Goal: Find contact information: Find contact information

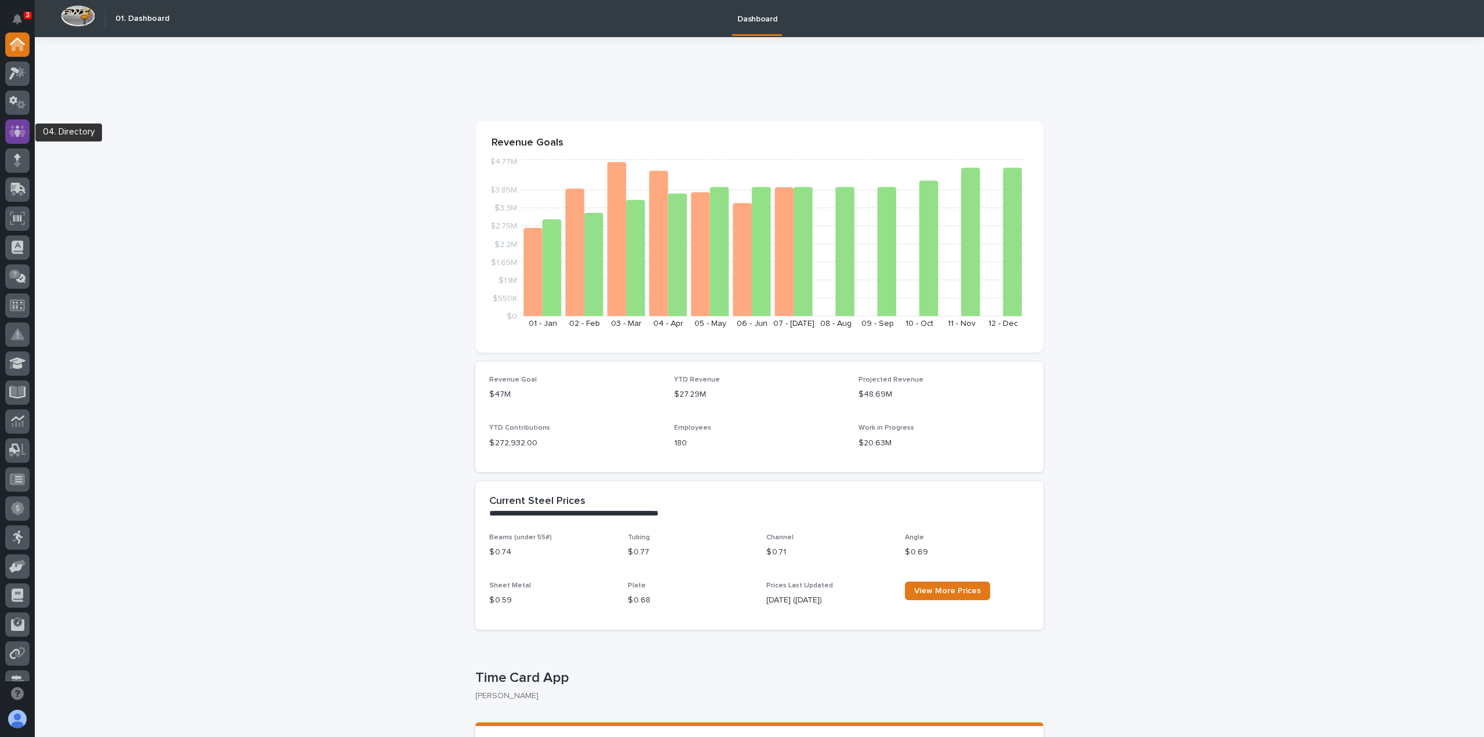
click at [20, 136] on icon at bounding box center [17, 131] width 17 height 13
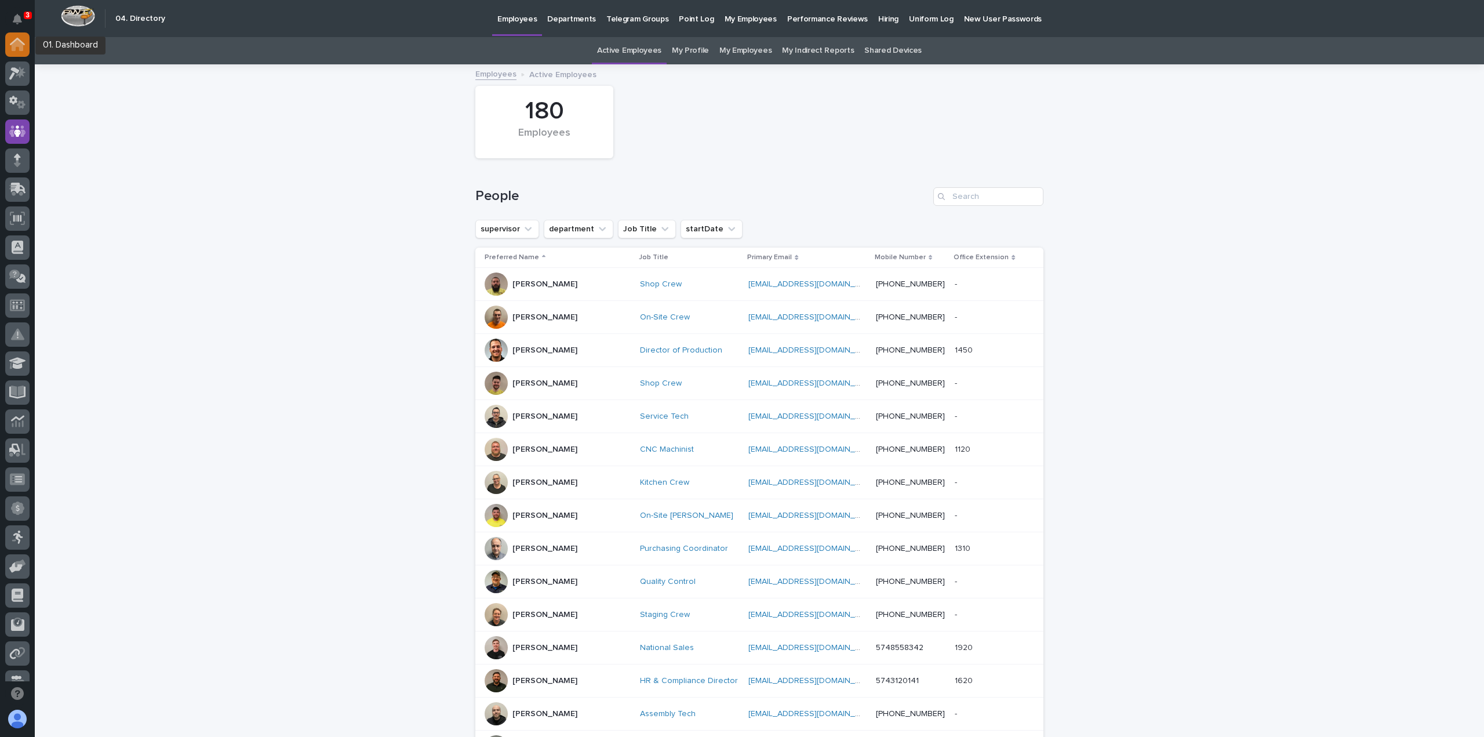
click at [19, 46] on icon at bounding box center [18, 45] width 12 height 12
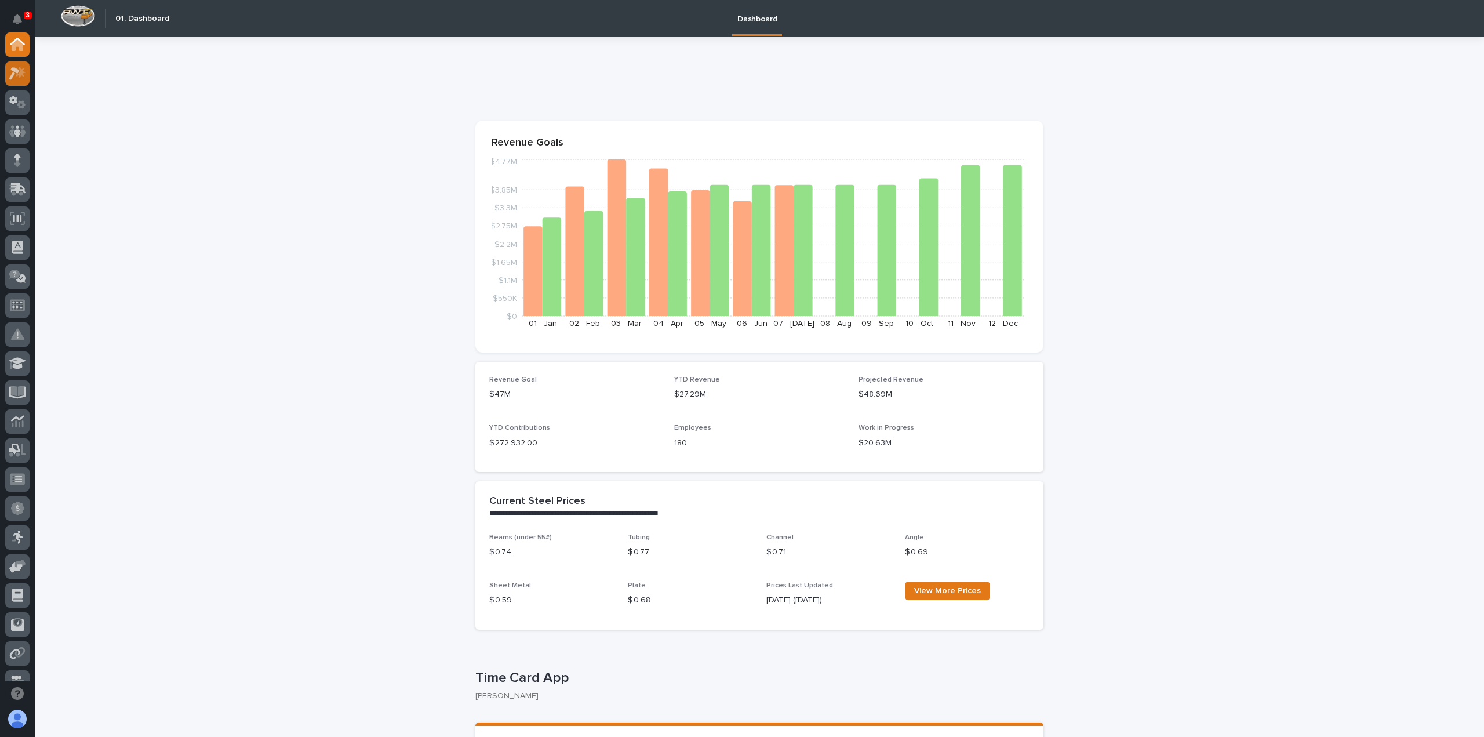
click at [16, 71] on icon at bounding box center [14, 73] width 10 height 13
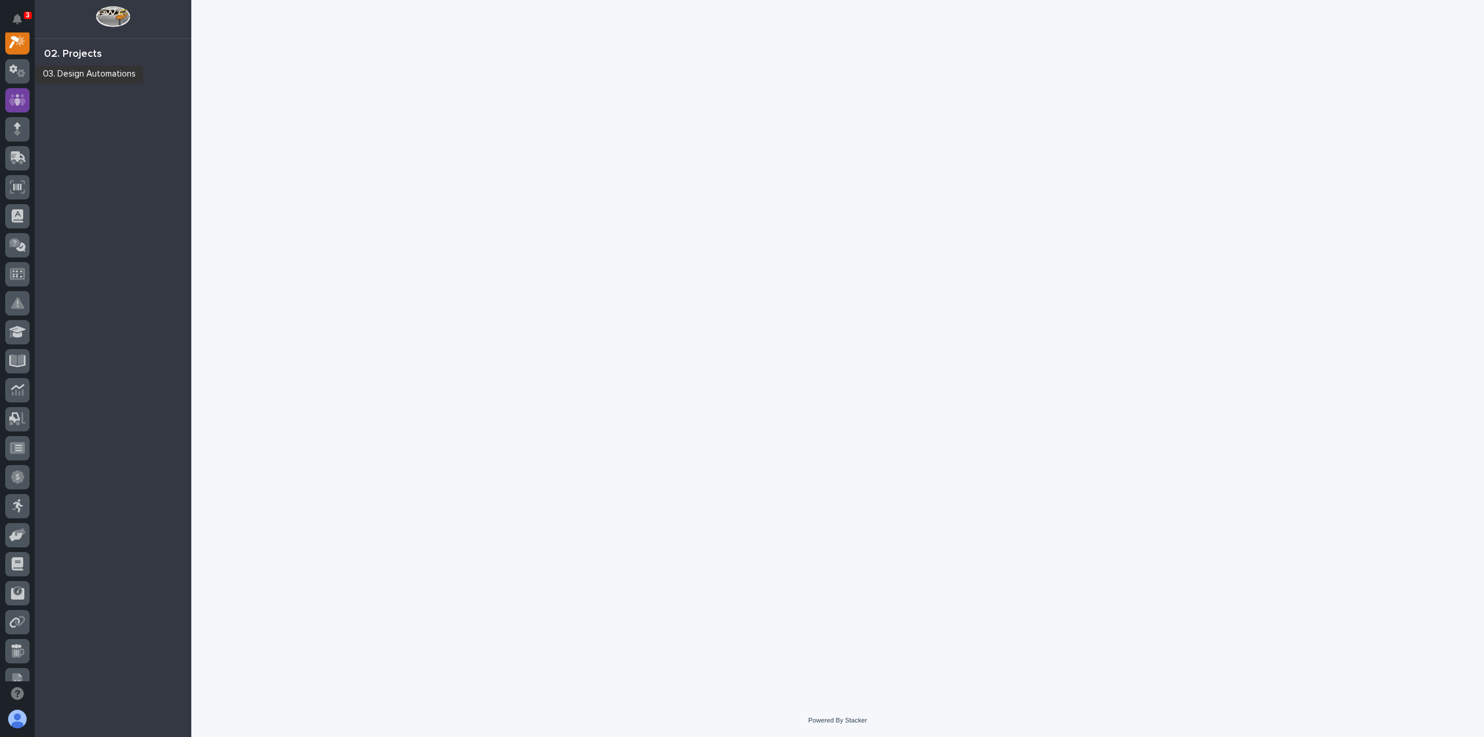
scroll to position [29, 0]
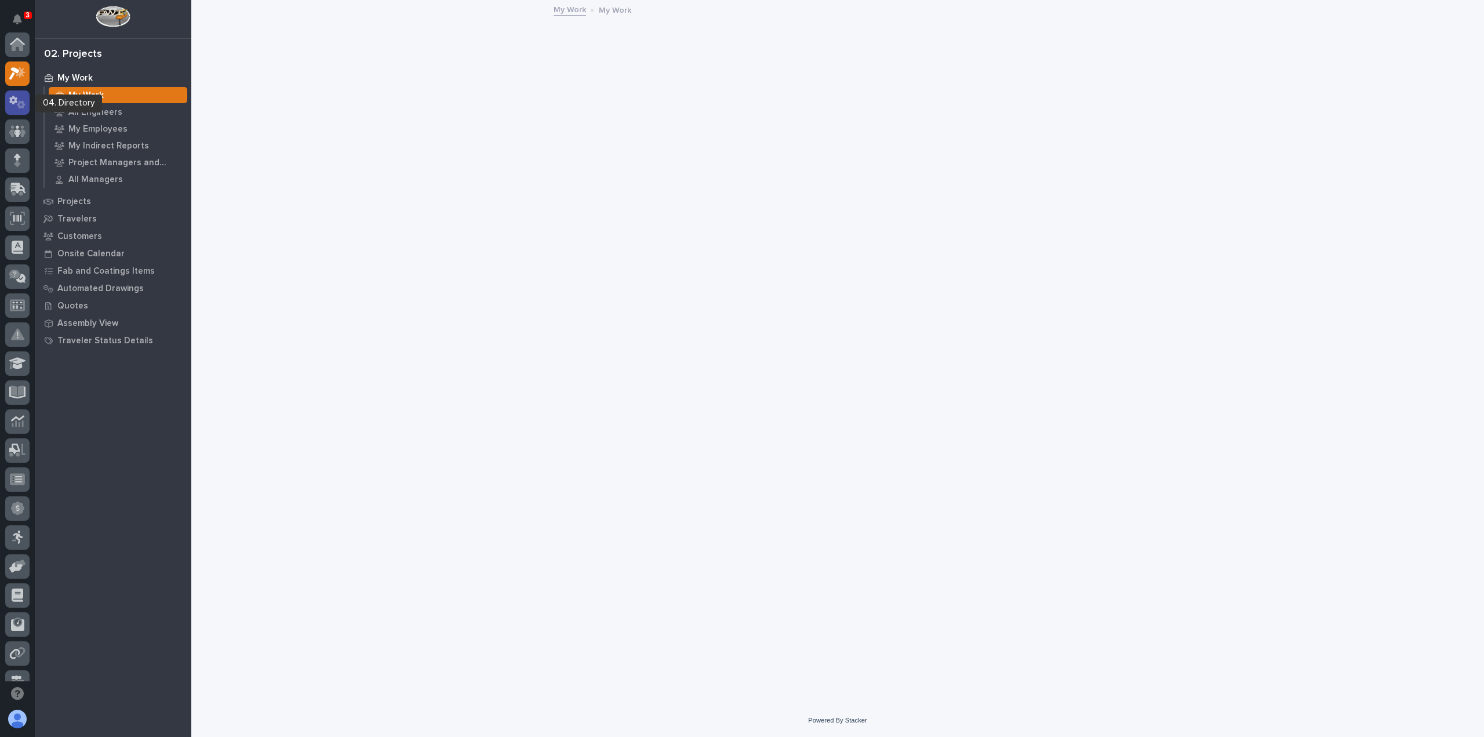
scroll to position [29, 0]
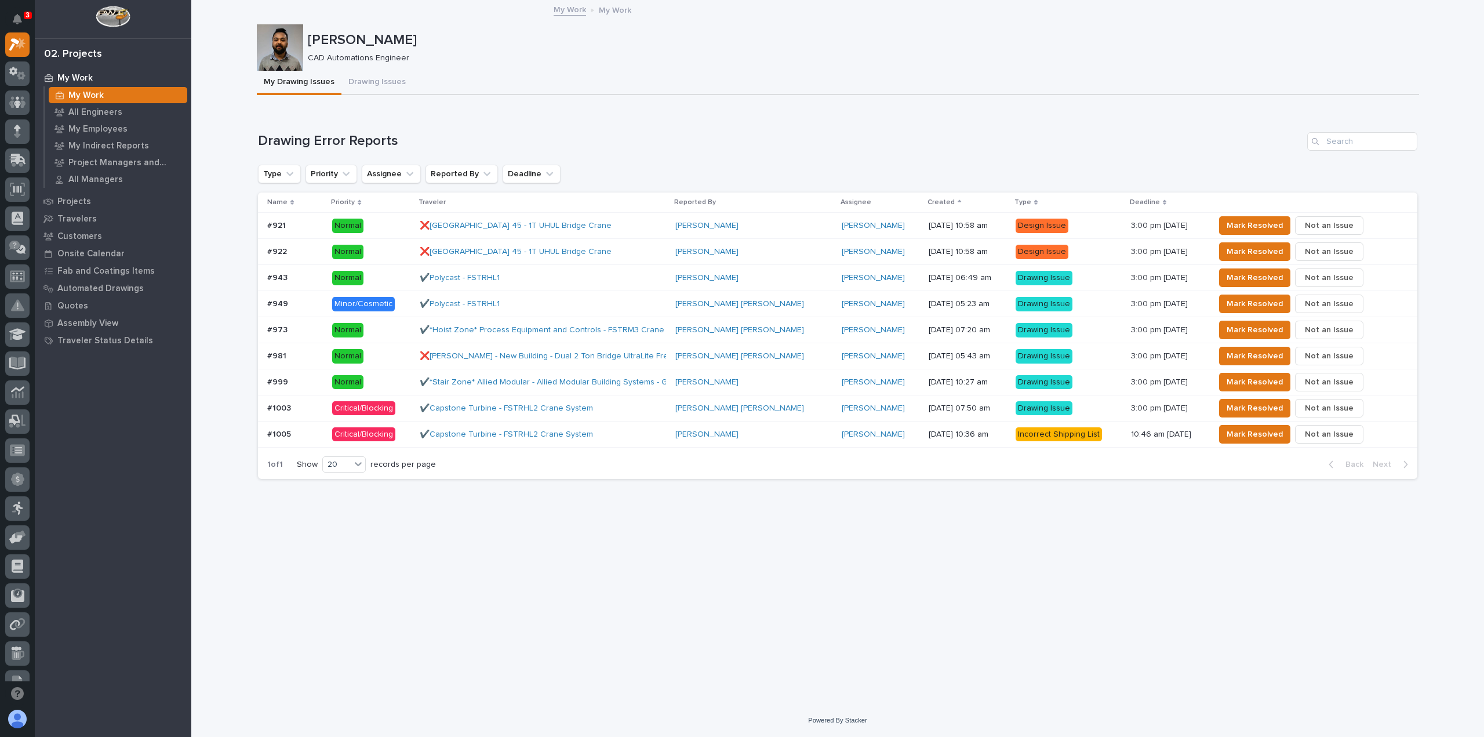
click at [632, 432] on div "✔️Capstone Turbine - FSTRHL2 Crane System" at bounding box center [543, 434] width 246 height 19
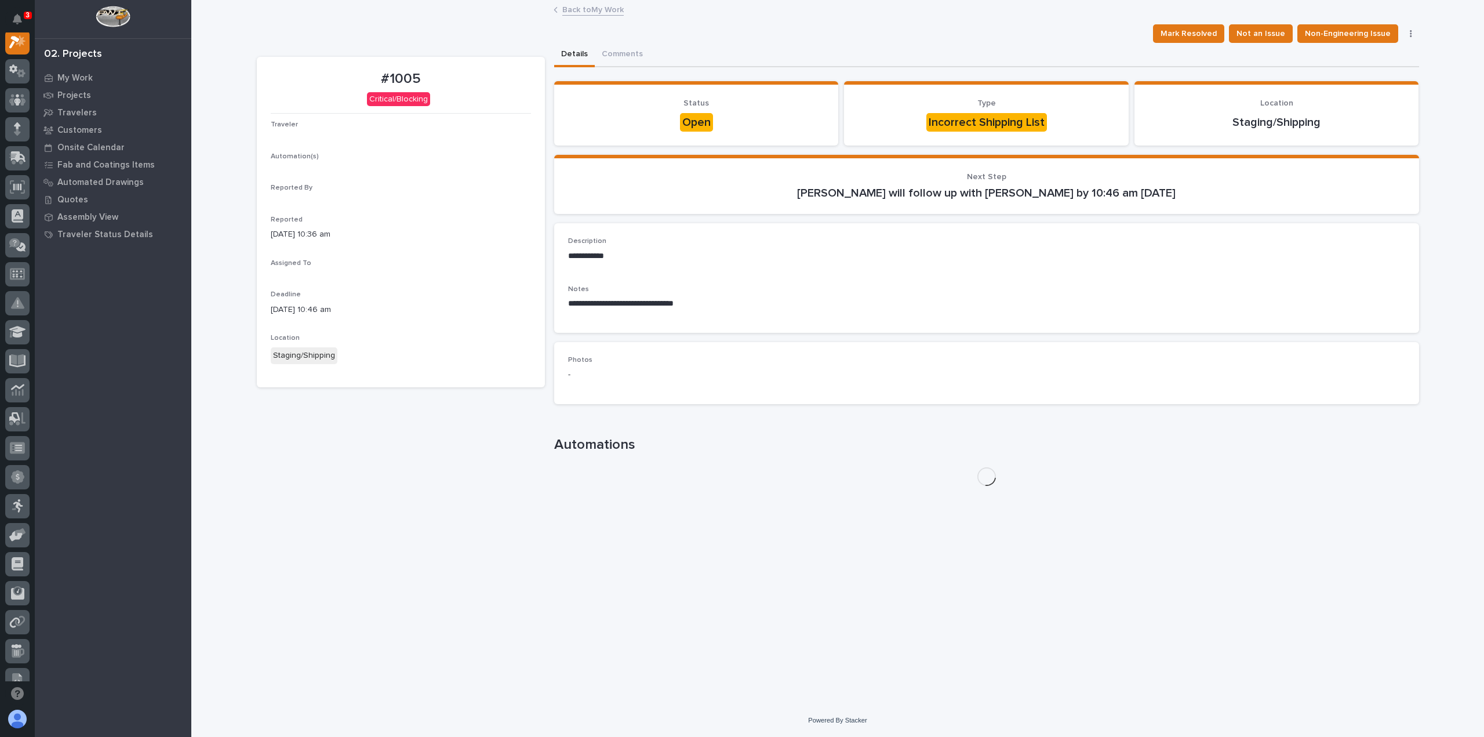
scroll to position [29, 0]
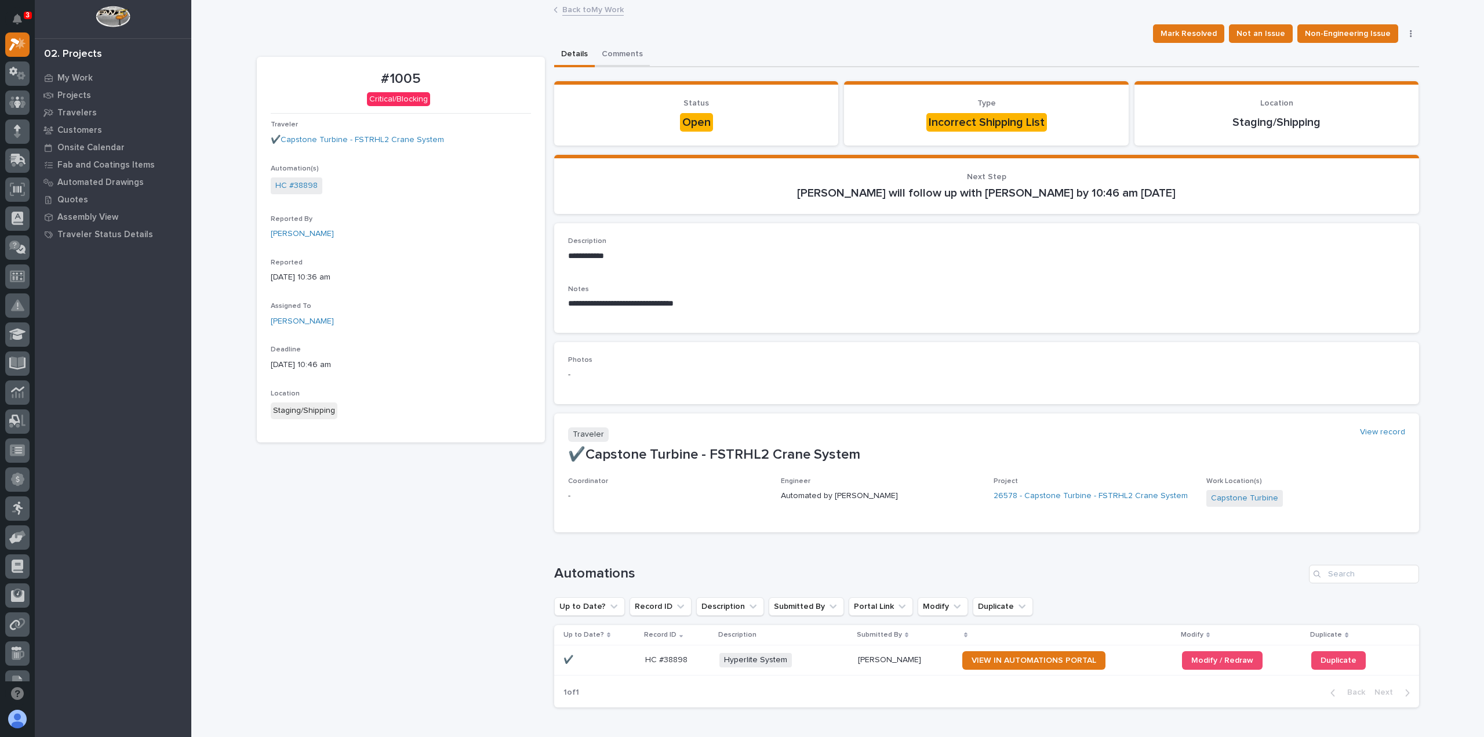
click at [617, 52] on button "Comments" at bounding box center [622, 55] width 55 height 24
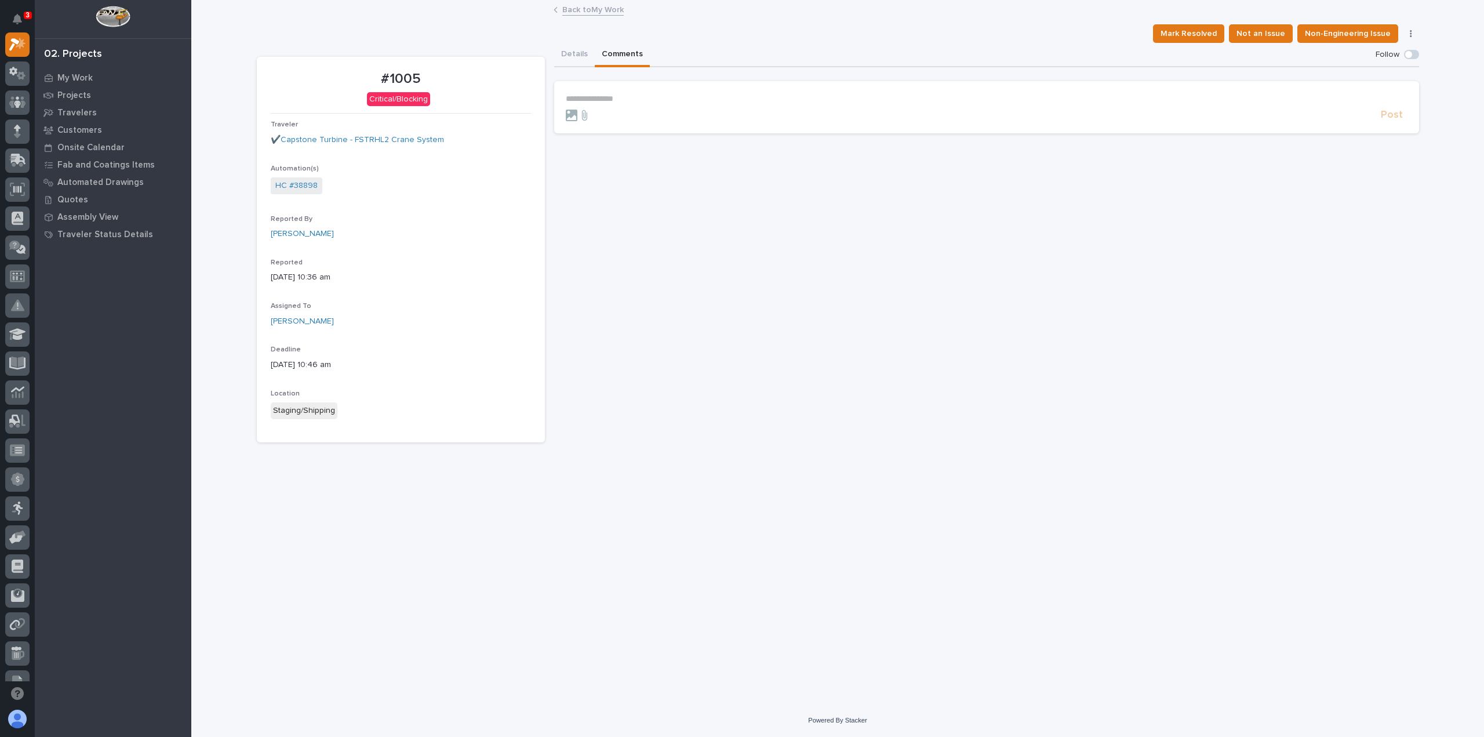
click at [613, 93] on section "**********" at bounding box center [986, 107] width 865 height 52
click at [610, 94] on p "**********" at bounding box center [986, 99] width 841 height 10
click at [590, 209] on span "[PERSON_NAME]" at bounding box center [601, 209] width 65 height 8
click at [661, 101] on p "**********" at bounding box center [986, 100] width 841 height 12
click at [1387, 121] on span "Post" at bounding box center [1391, 120] width 22 height 13
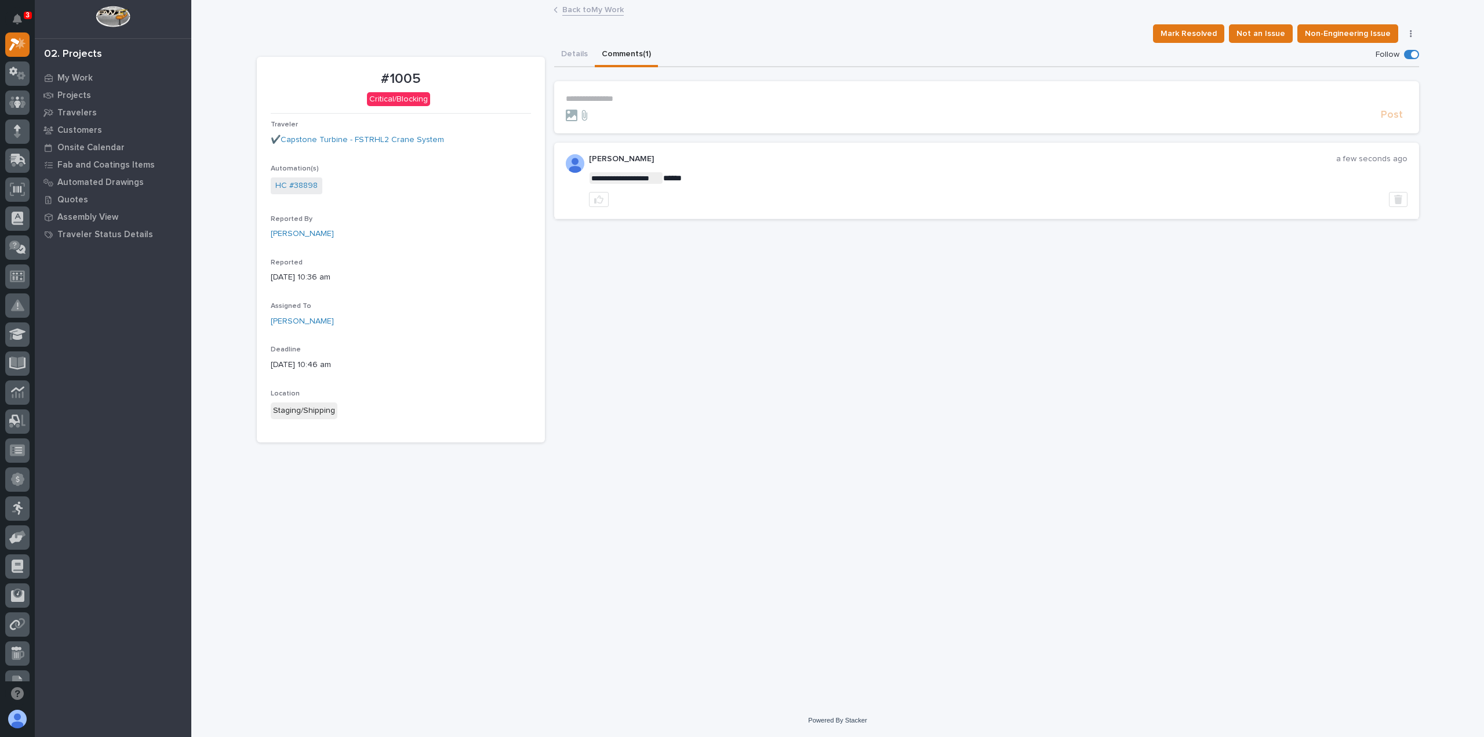
click at [580, 11] on link "Back to My Work" at bounding box center [592, 8] width 61 height 13
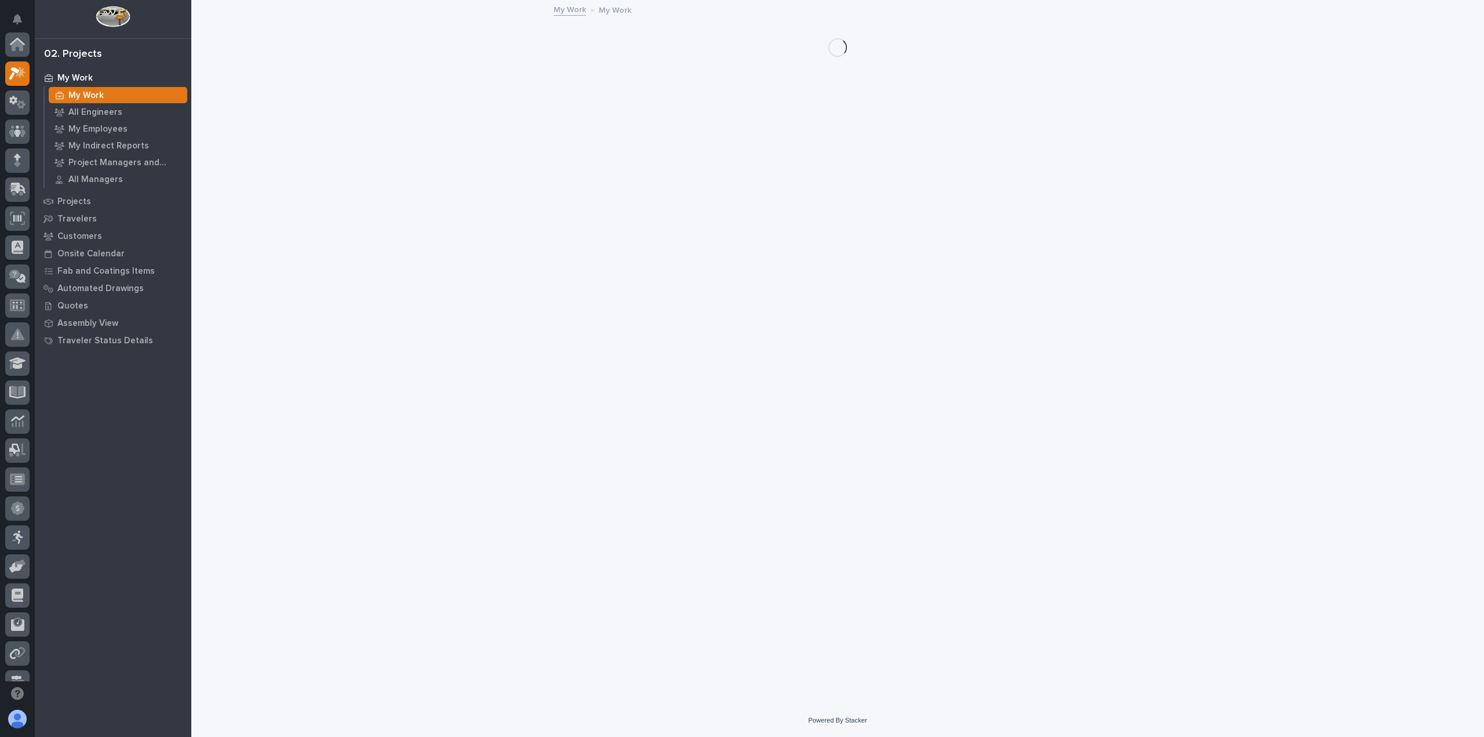
scroll to position [31, 0]
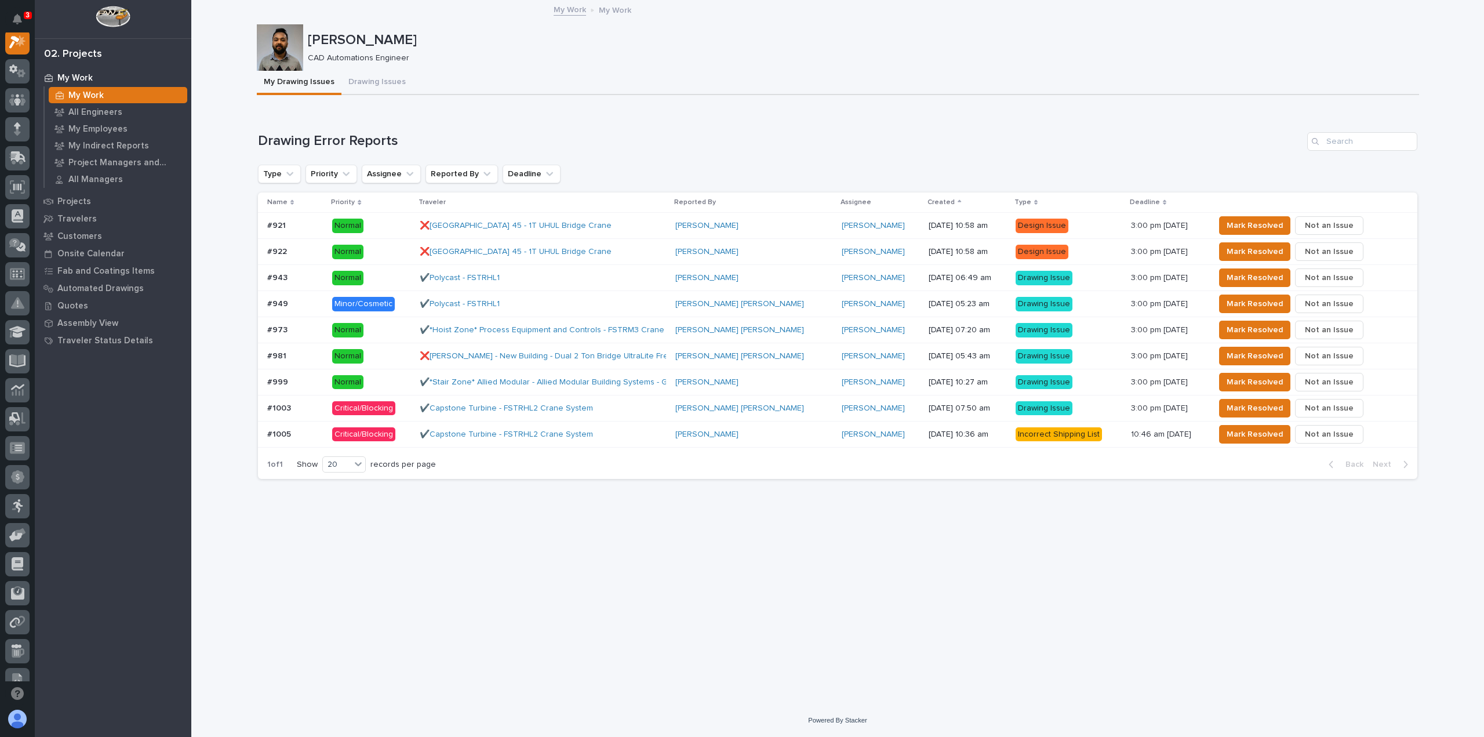
click at [606, 431] on div "✔️Capstone Turbine - FSTRHL2 Crane System" at bounding box center [521, 434] width 203 height 10
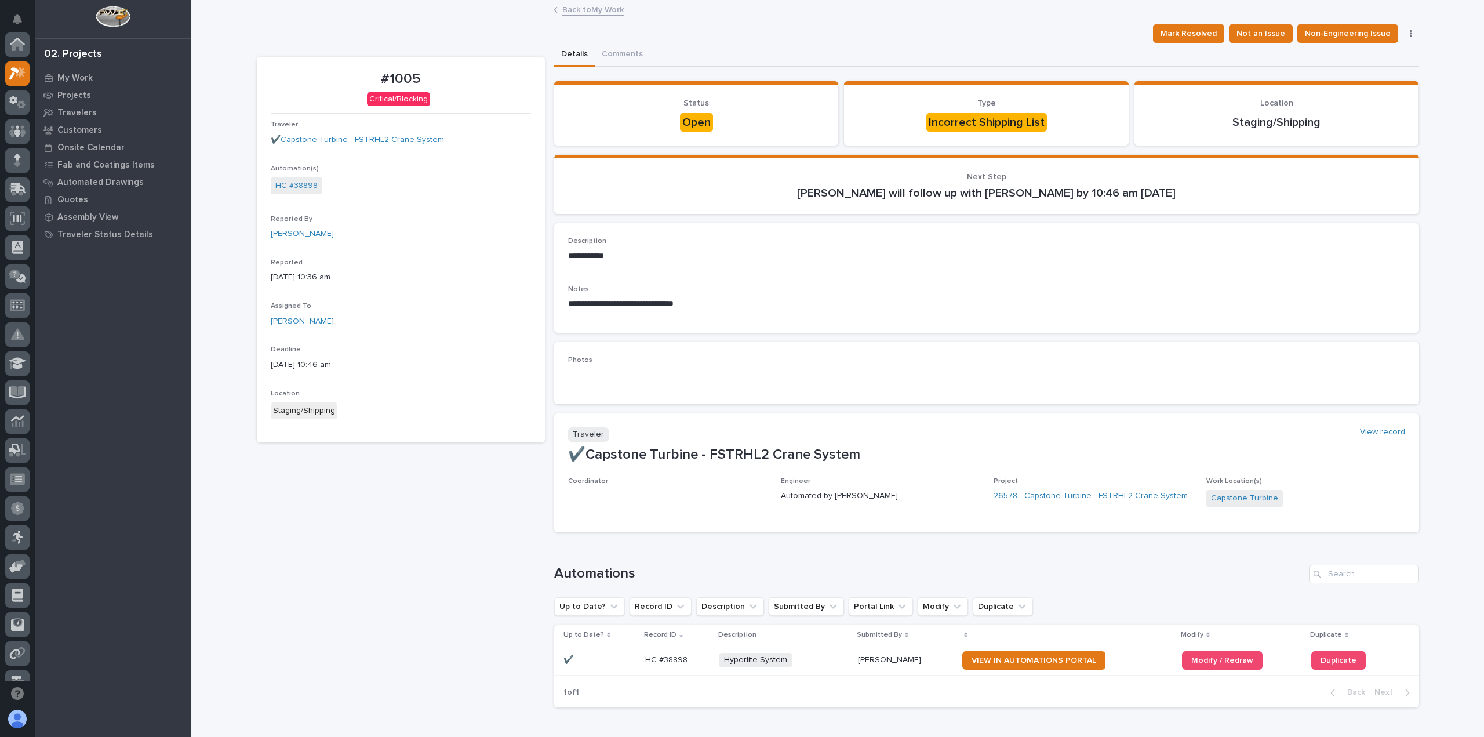
scroll to position [29, 0]
click at [1185, 31] on span "Mark Resolved" at bounding box center [1188, 34] width 56 height 14
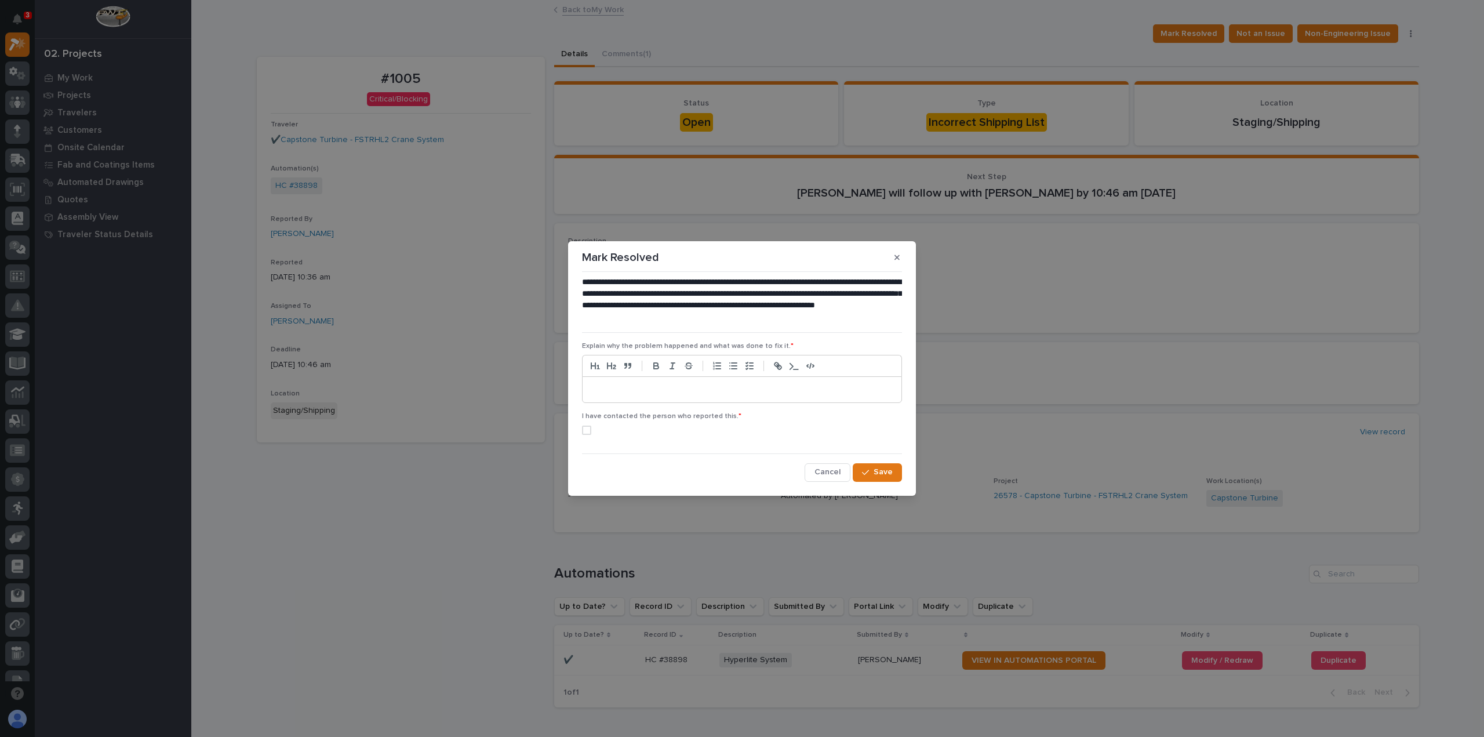
click at [620, 391] on p at bounding box center [741, 390] width 301 height 12
click at [590, 429] on span at bounding box center [586, 429] width 9 height 9
click at [877, 471] on span "Save" at bounding box center [882, 472] width 19 height 10
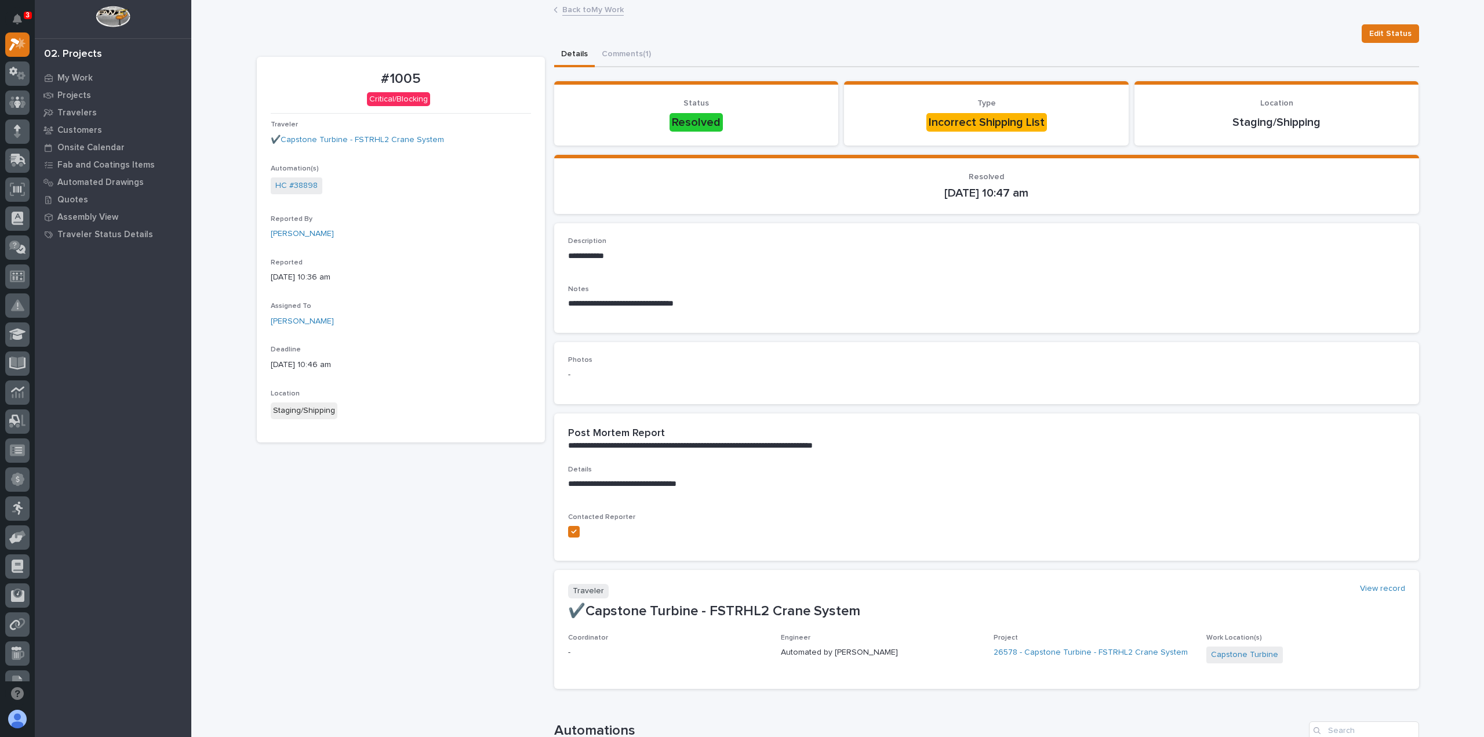
click at [619, 12] on div "Back to My Work" at bounding box center [838, 10] width 580 height 16
click at [604, 14] on link "Back to My Work" at bounding box center [592, 8] width 61 height 13
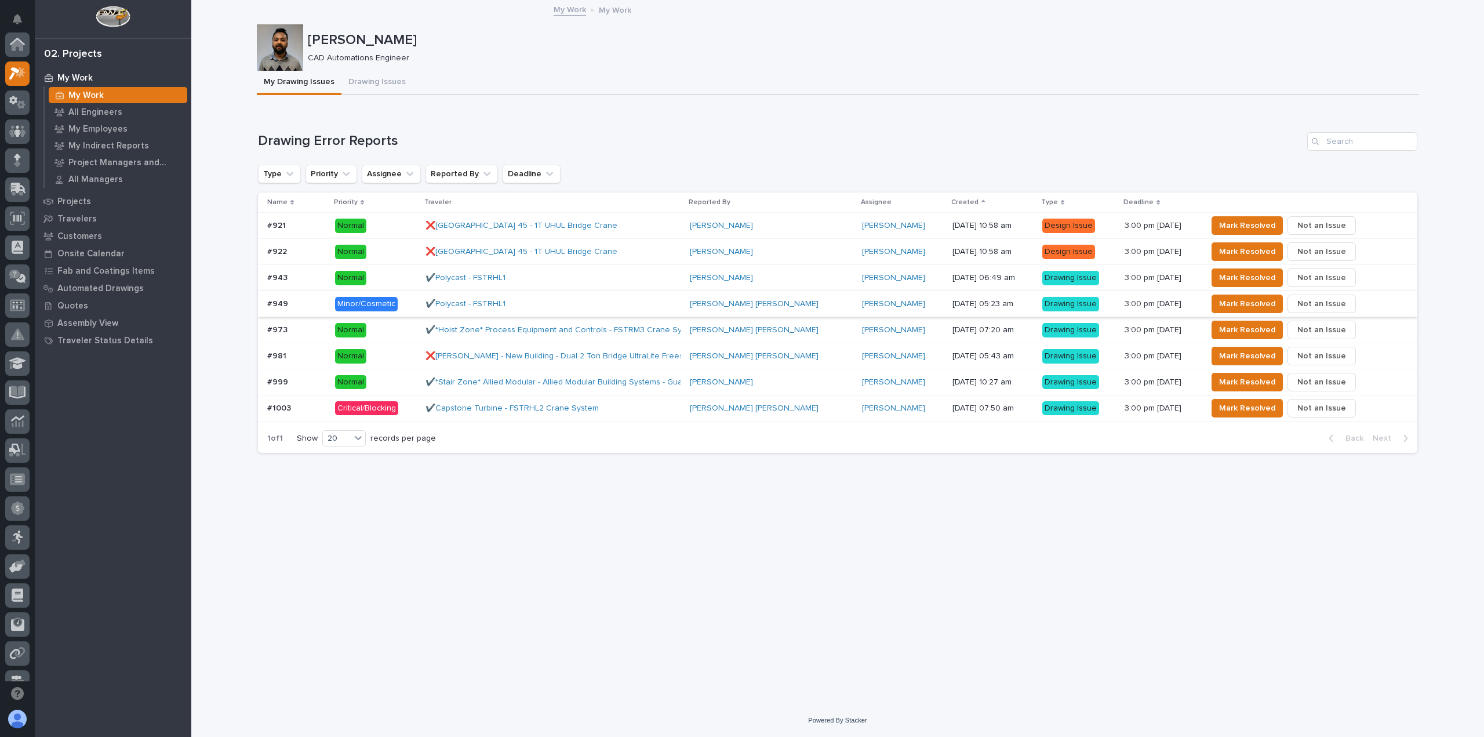
scroll to position [31, 0]
click at [634, 409] on div "✔️Capstone Turbine - FSTRHL2 Crane System" at bounding box center [553, 408] width 256 height 19
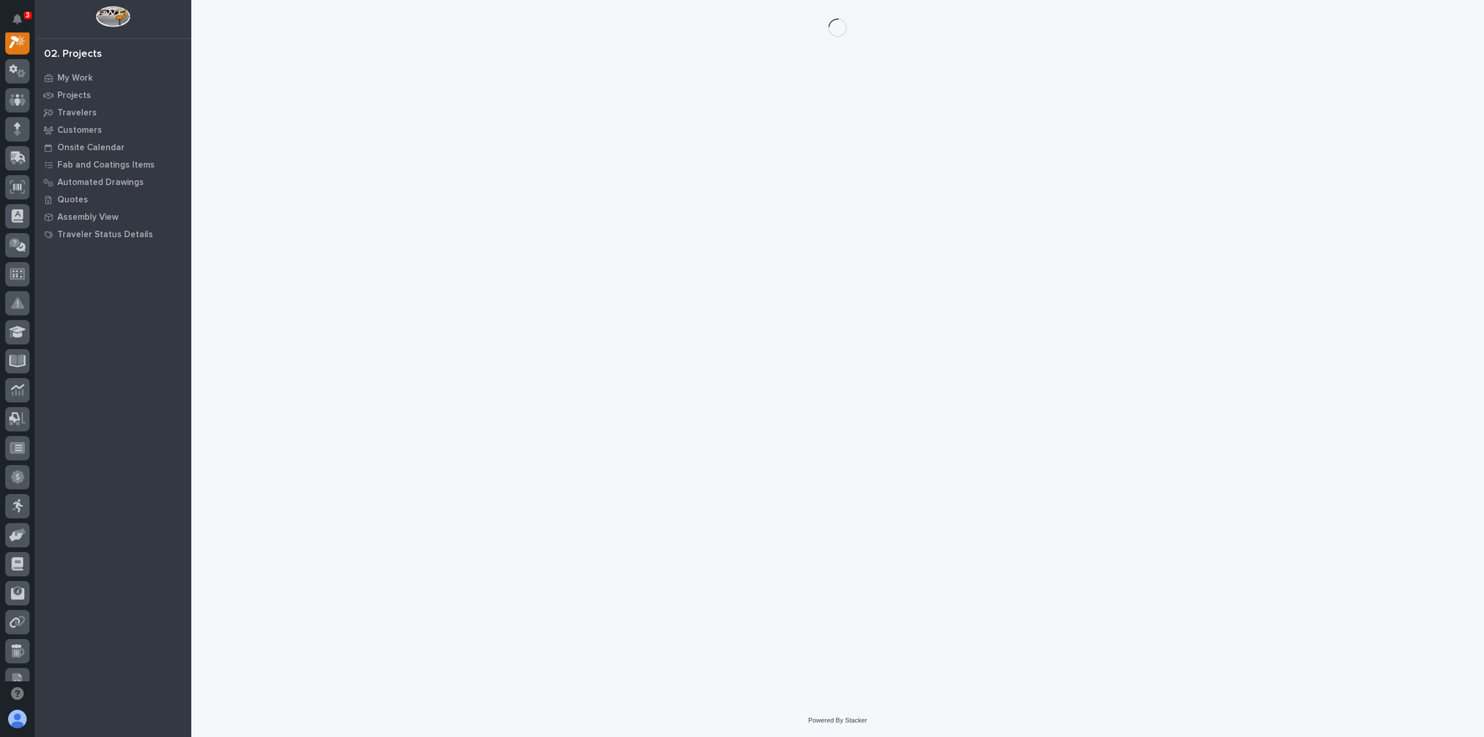
scroll to position [29, 0]
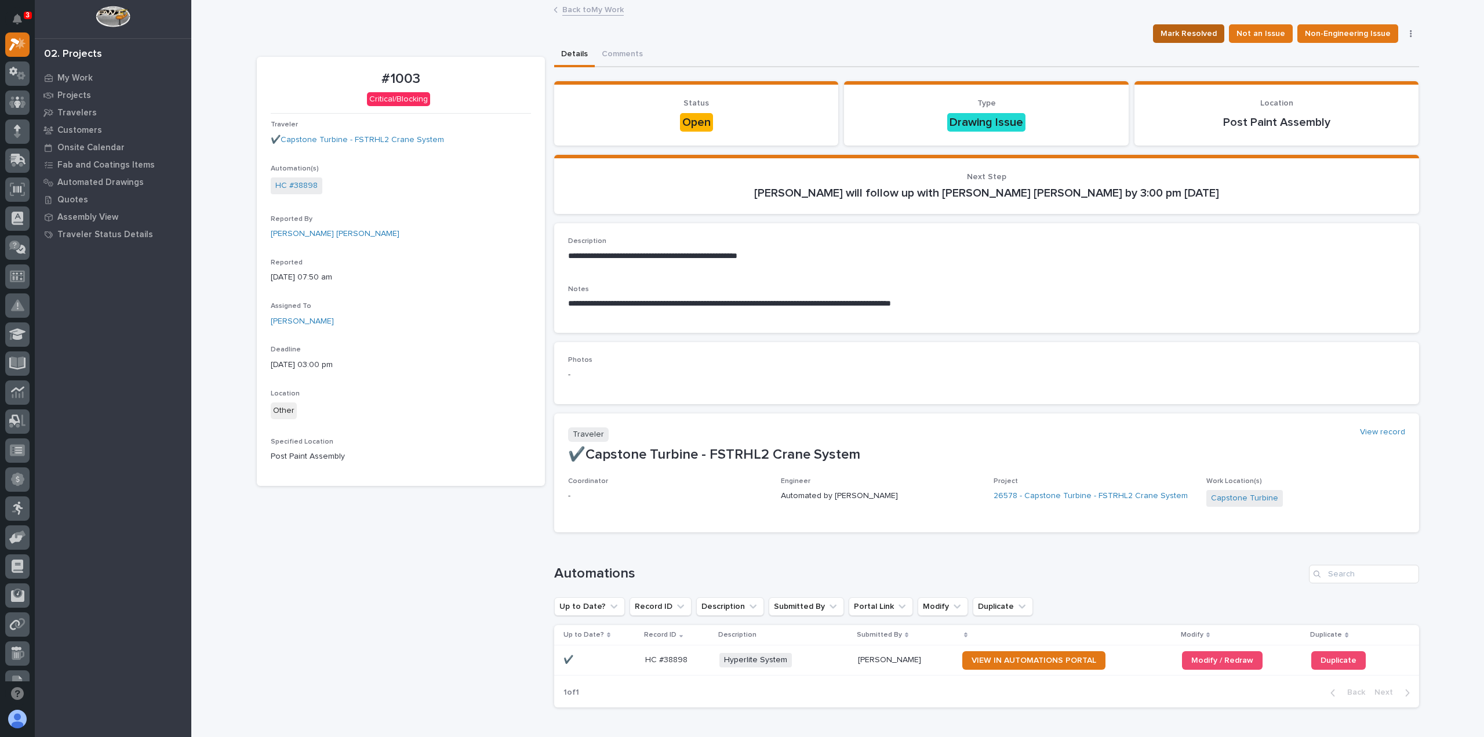
click at [1184, 32] on span "Mark Resolved" at bounding box center [1188, 34] width 56 height 14
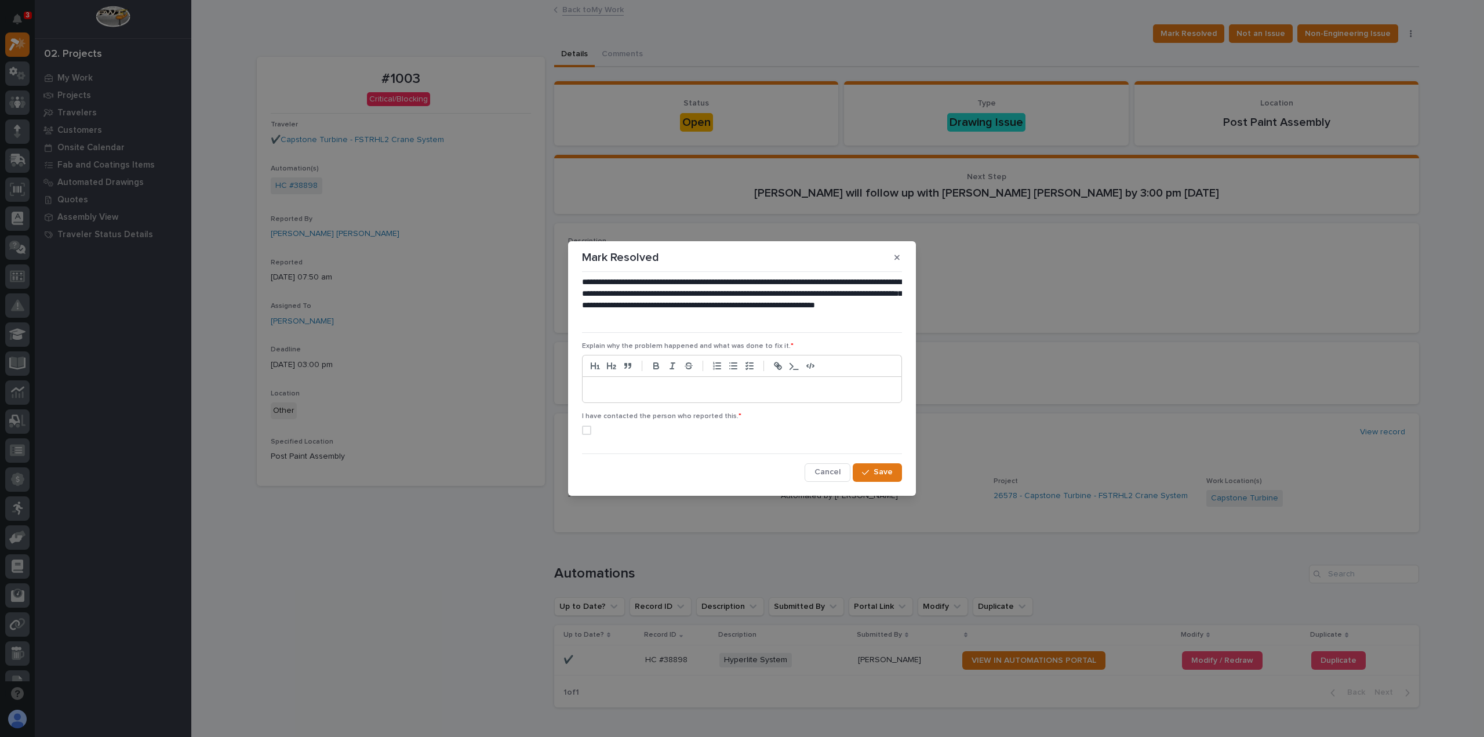
click at [632, 385] on p at bounding box center [741, 390] width 301 height 12
click at [596, 432] on label at bounding box center [742, 429] width 320 height 9
click at [888, 466] on button "Save" at bounding box center [876, 472] width 49 height 19
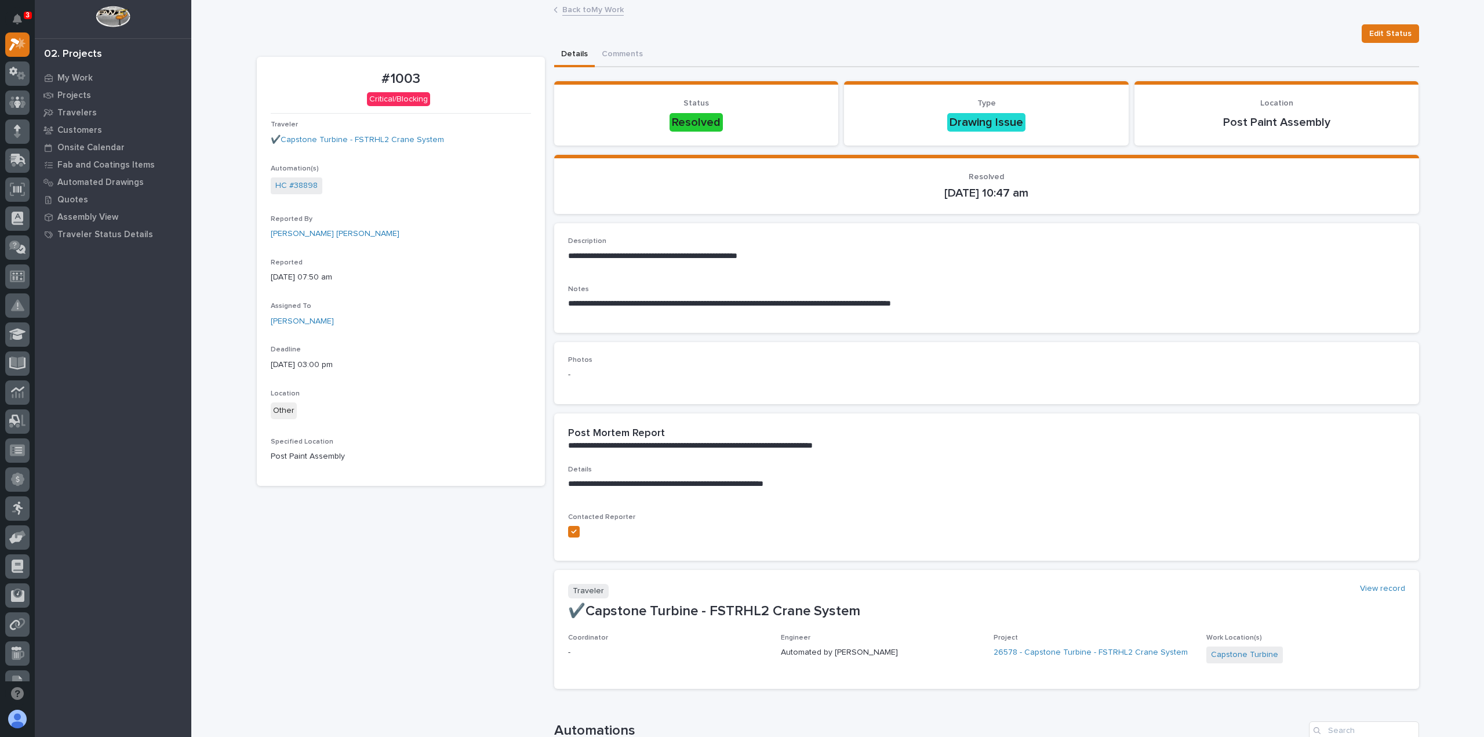
click at [585, 10] on link "Back to My Work" at bounding box center [592, 8] width 61 height 13
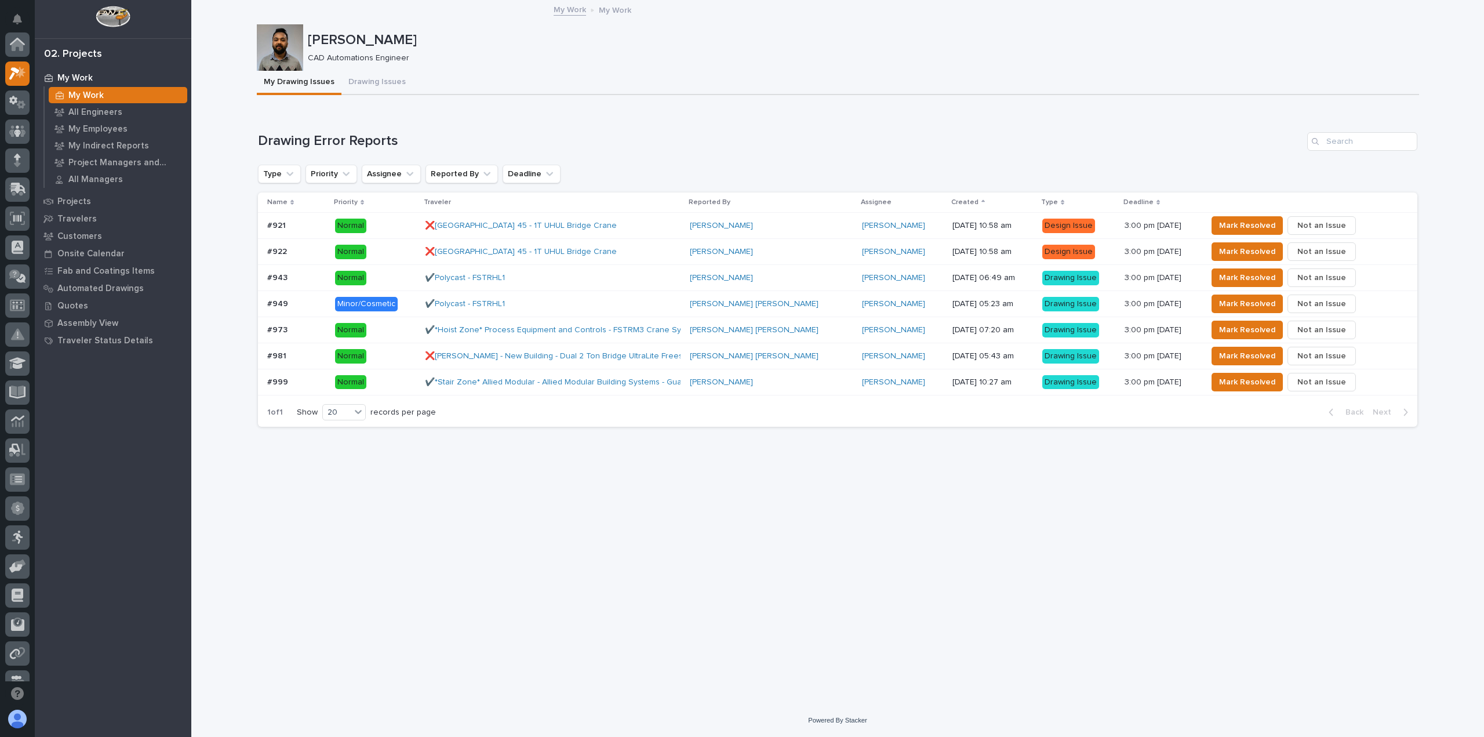
scroll to position [31, 0]
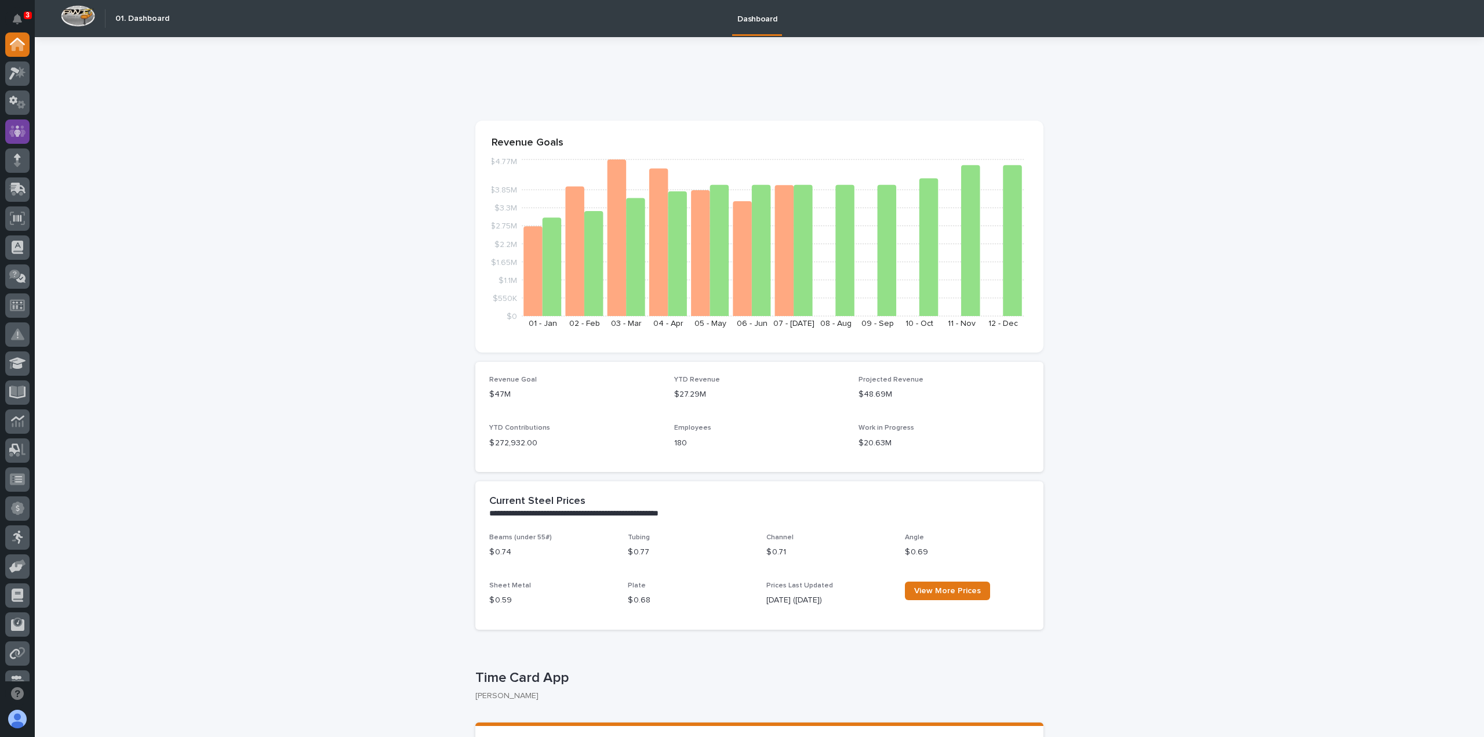
click at [22, 133] on icon at bounding box center [17, 131] width 17 height 12
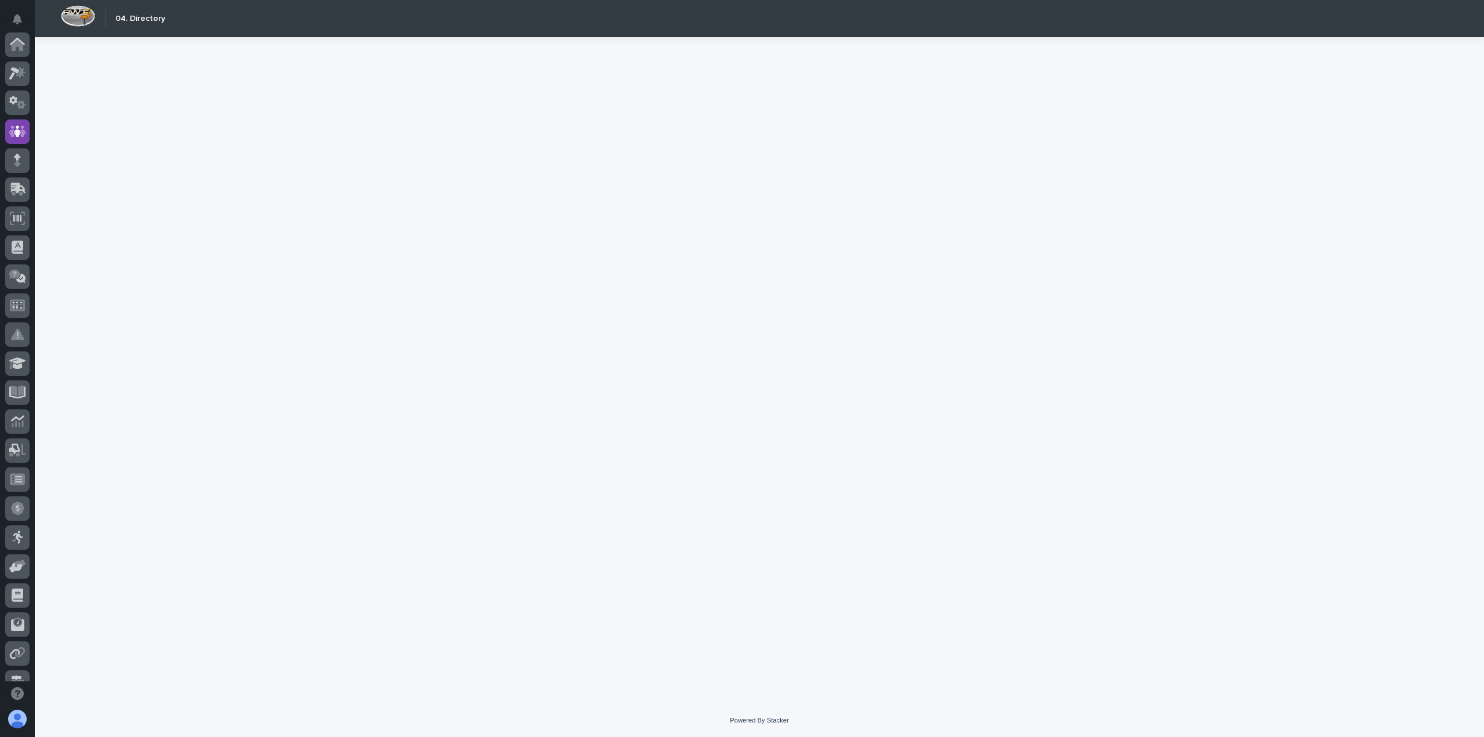
scroll to position [87, 0]
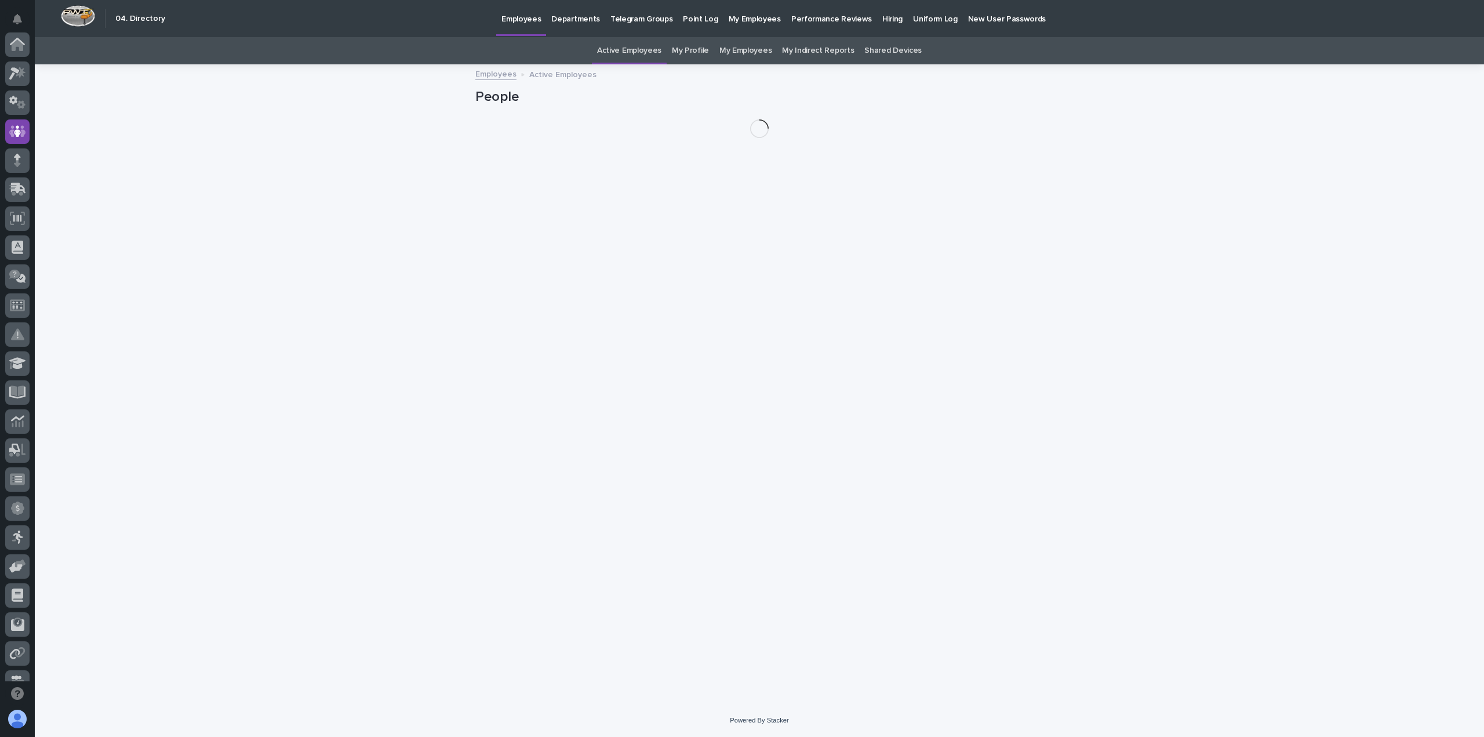
scroll to position [87, 0]
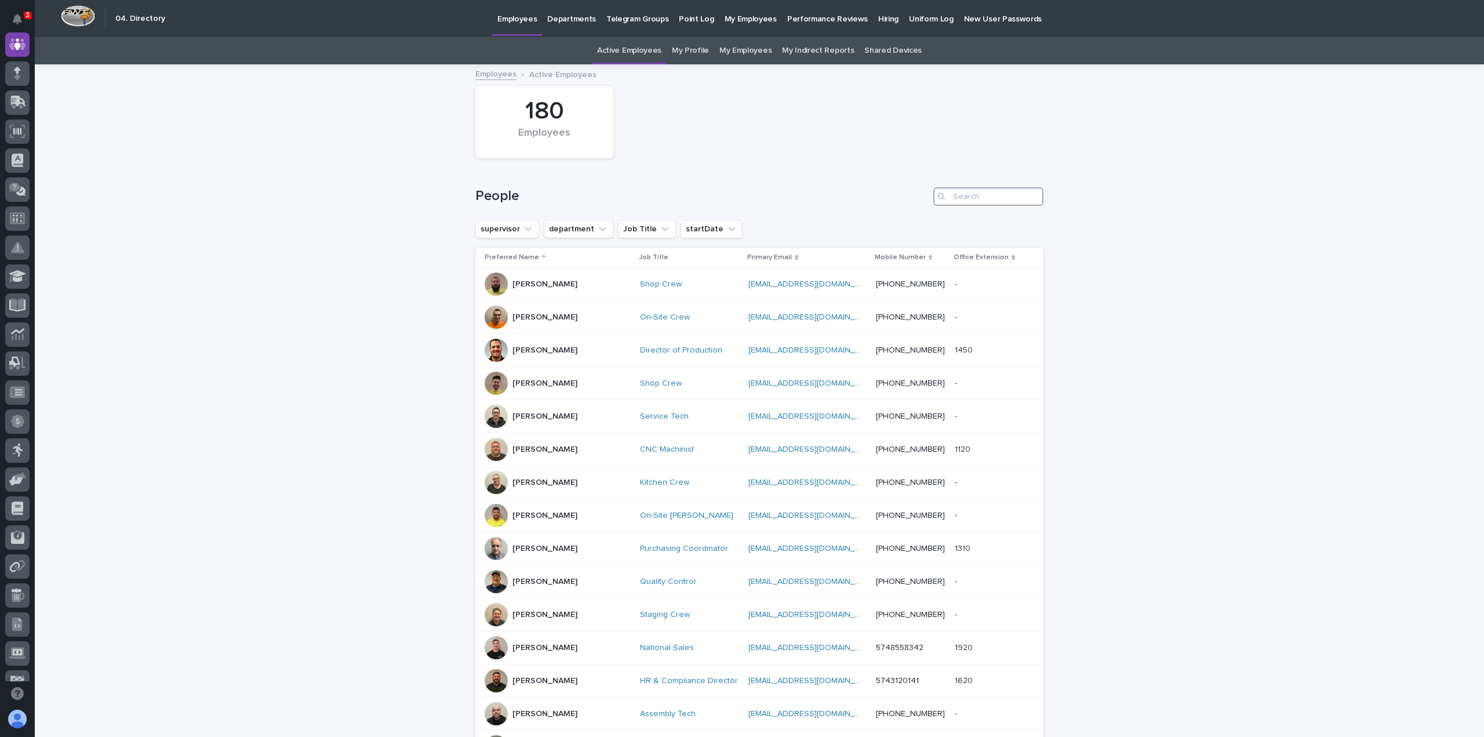
click at [962, 201] on input "Search" at bounding box center [988, 196] width 110 height 19
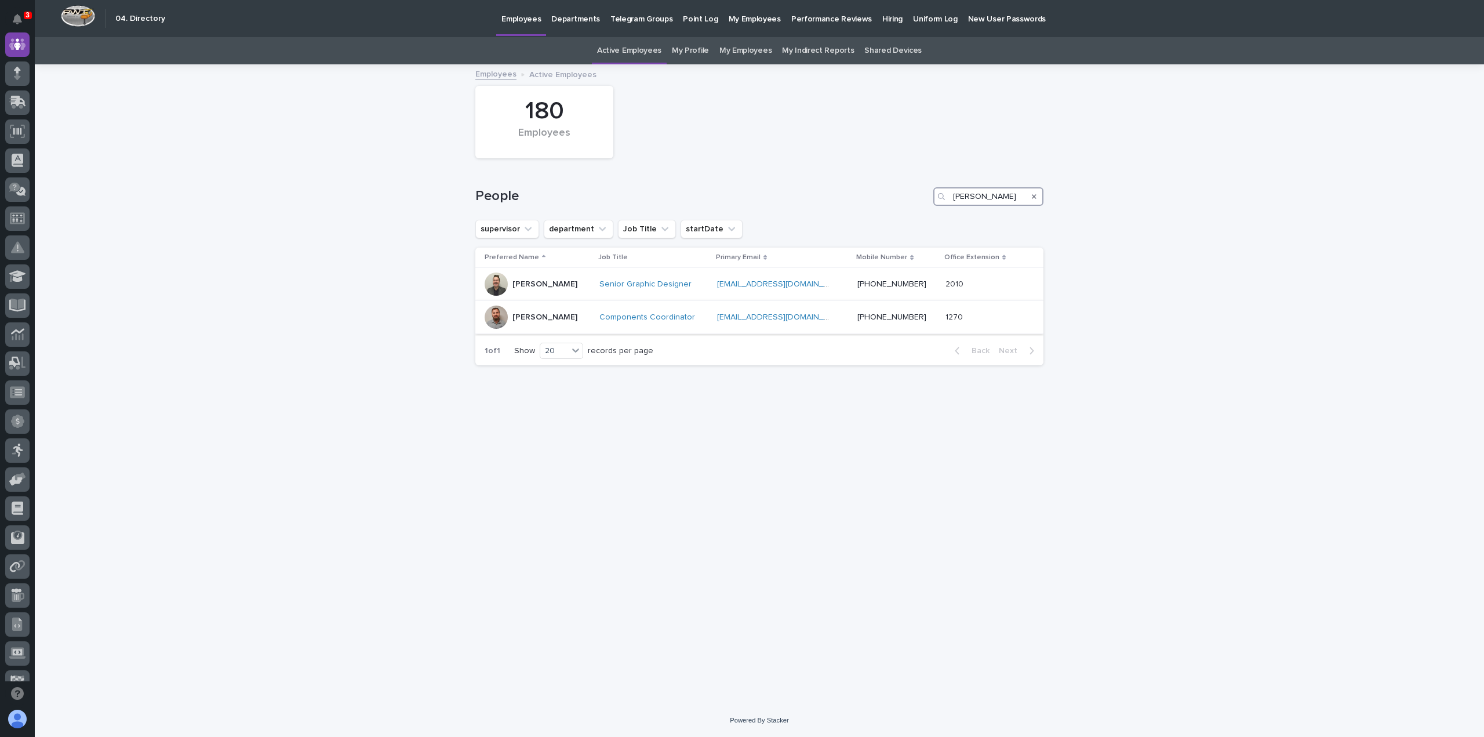
type input "nathan"
click at [583, 317] on div "[PERSON_NAME]" at bounding box center [536, 316] width 105 height 23
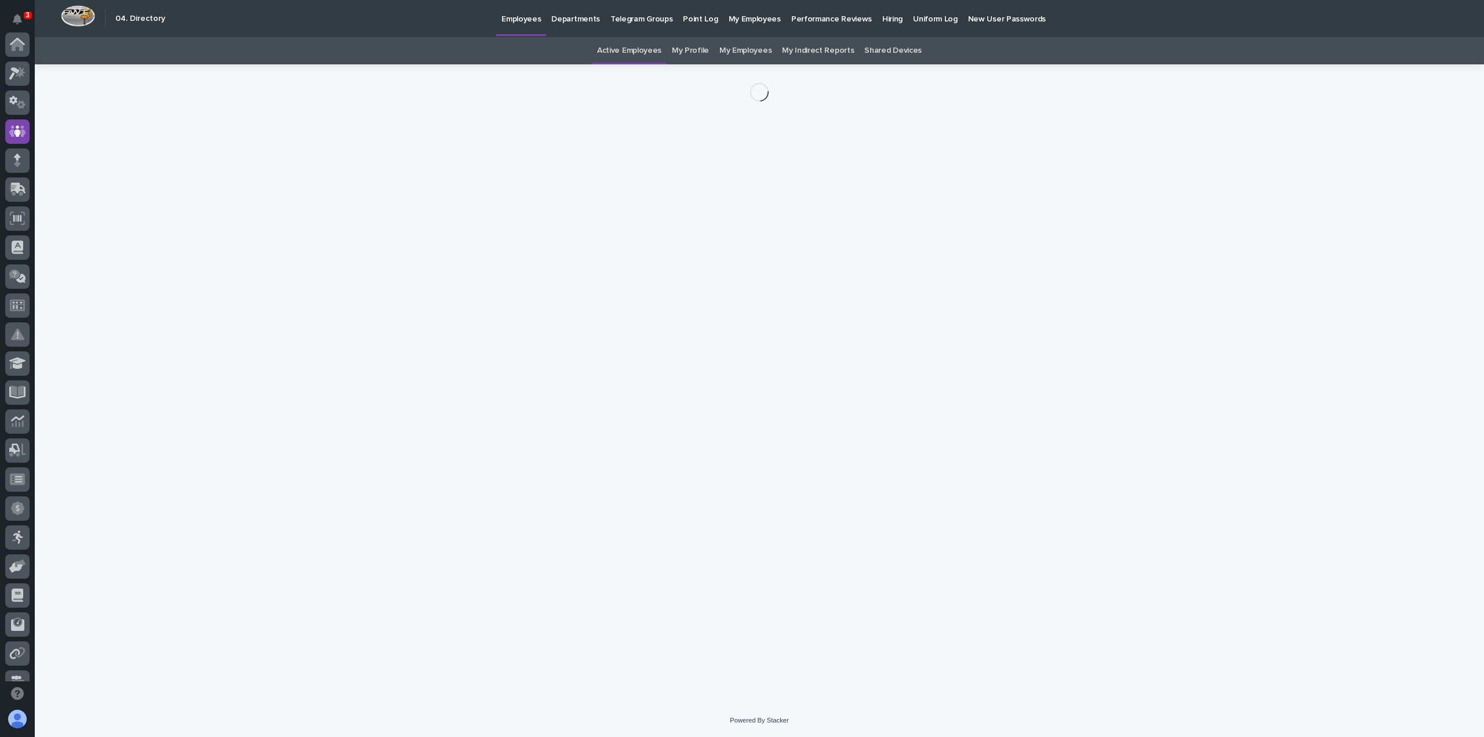
scroll to position [87, 0]
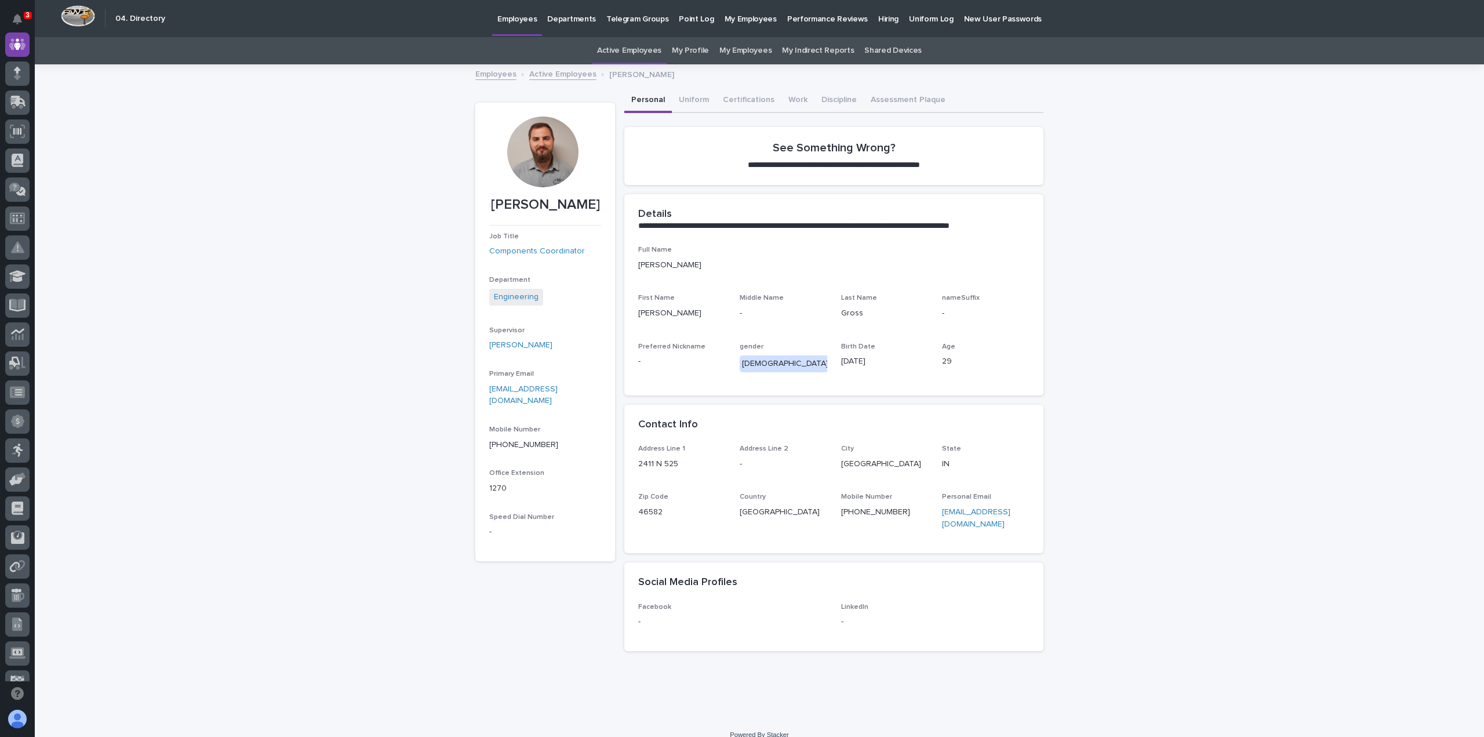
click at [519, 482] on p "1270" at bounding box center [545, 488] width 112 height 12
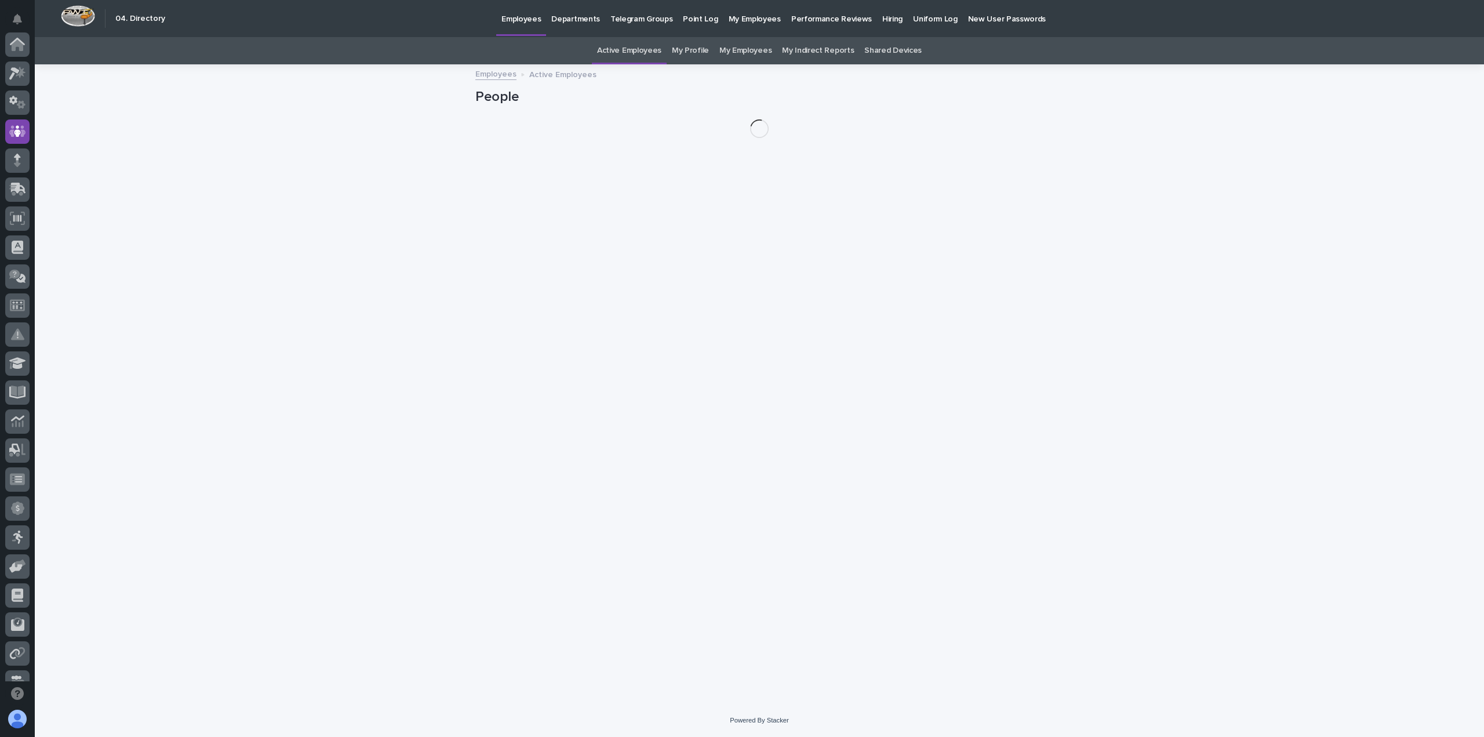
scroll to position [87, 0]
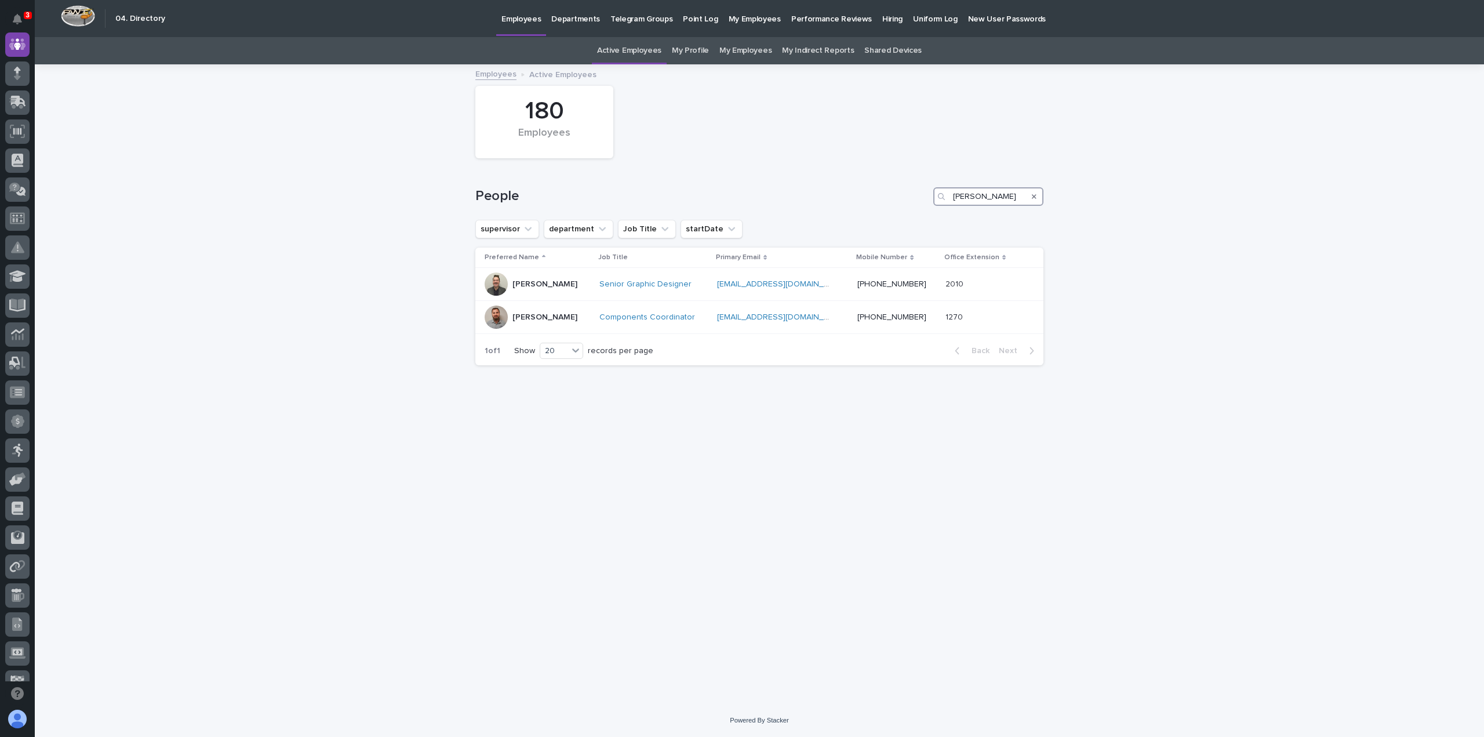
drag, startPoint x: 990, startPoint y: 196, endPoint x: 936, endPoint y: 204, distance: 54.4
click at [936, 204] on div "nathan" at bounding box center [988, 196] width 110 height 19
type input "zac"
click at [570, 323] on div "Zach Gay" at bounding box center [563, 319] width 159 height 29
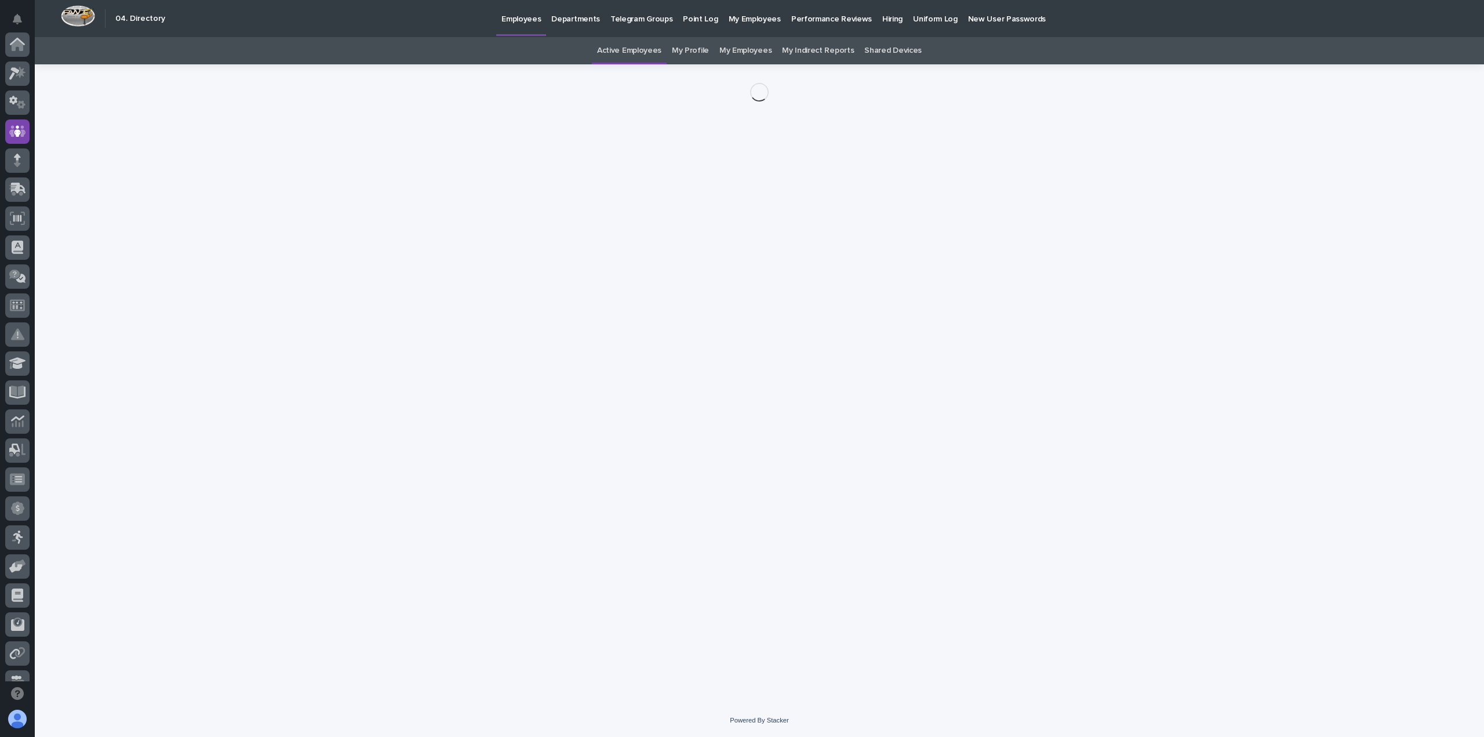
scroll to position [87, 0]
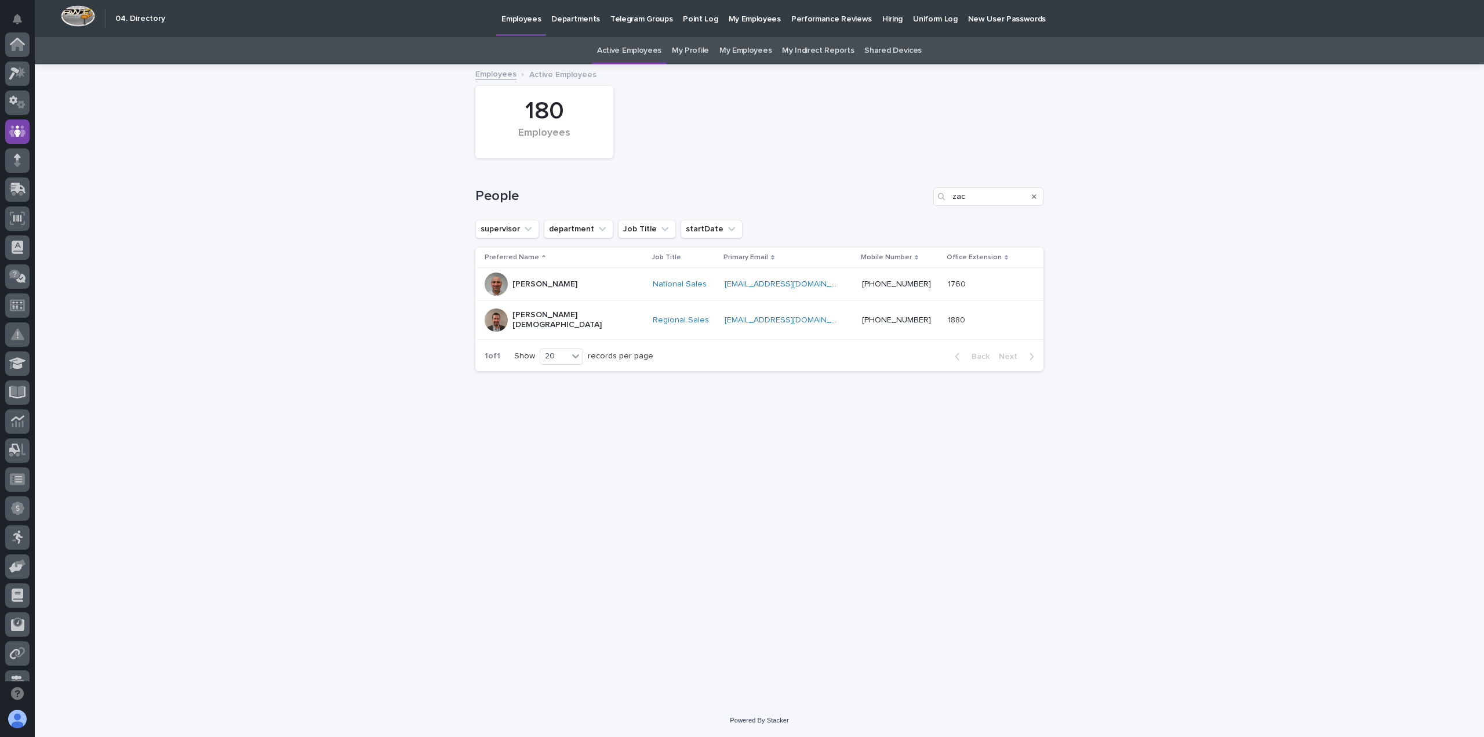
scroll to position [87, 0]
click at [560, 286] on p "Zac Lechlitner" at bounding box center [544, 284] width 65 height 10
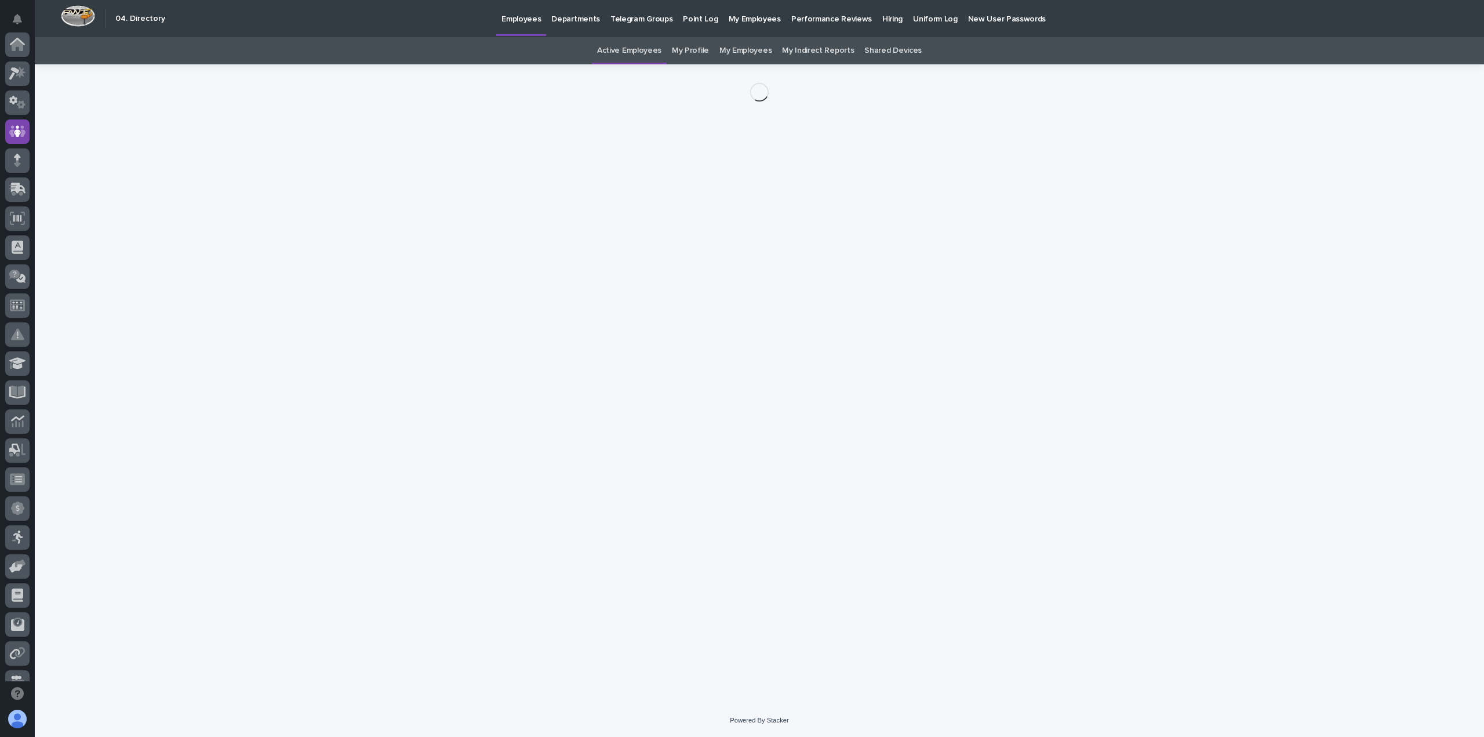
scroll to position [87, 0]
